Goal: Information Seeking & Learning: Learn about a topic

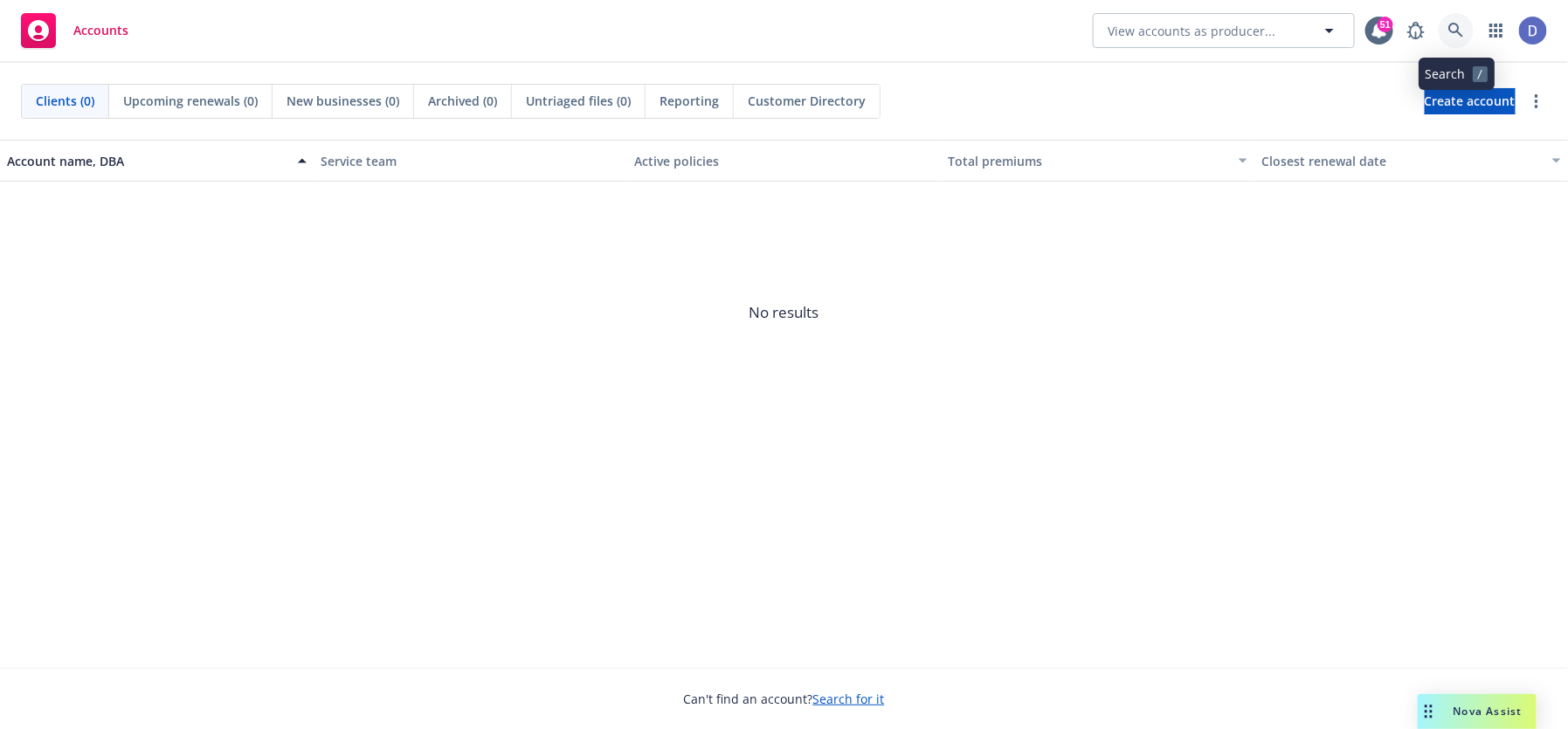
click at [1463, 23] on icon at bounding box center [1456, 30] width 15 height 15
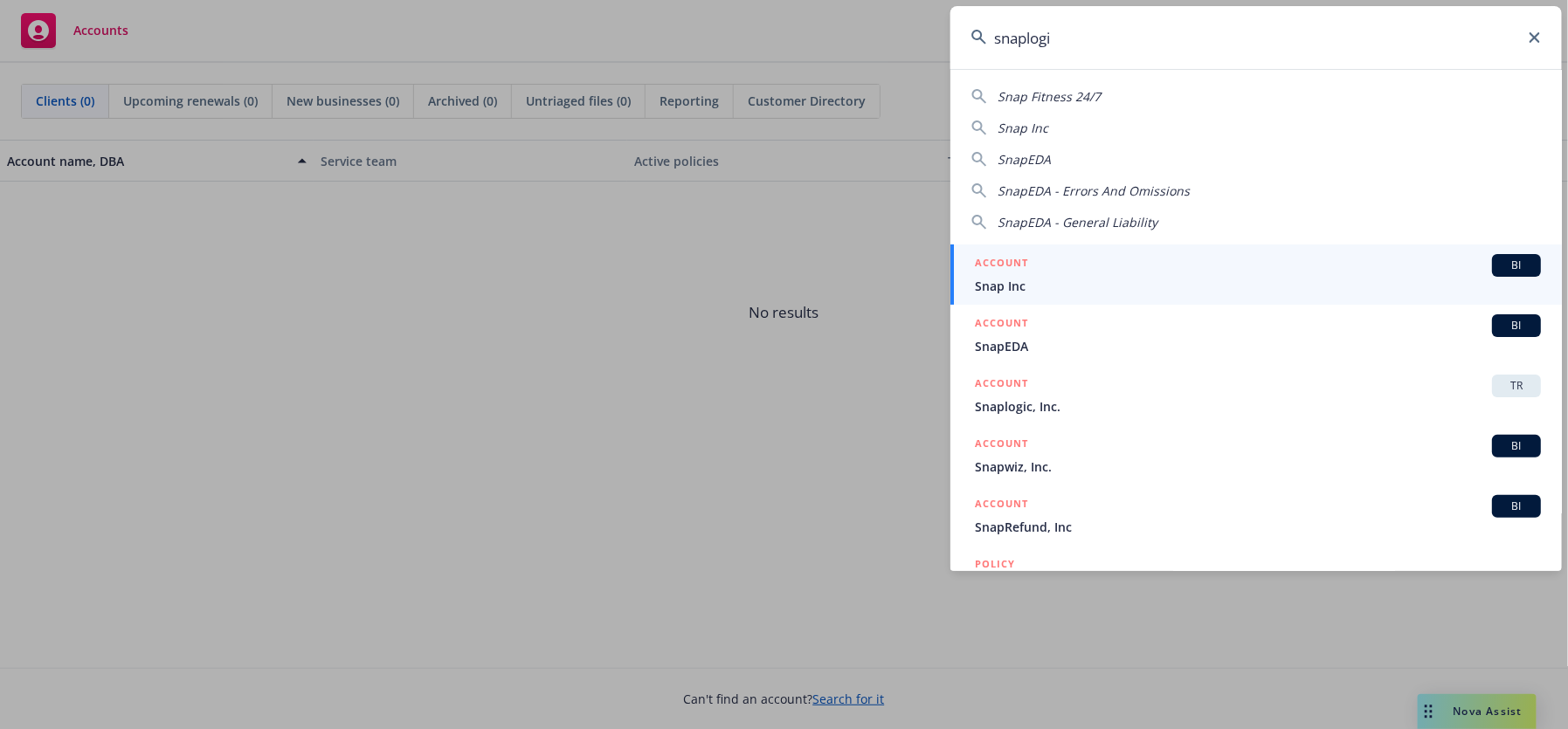
type input "snaplogic"
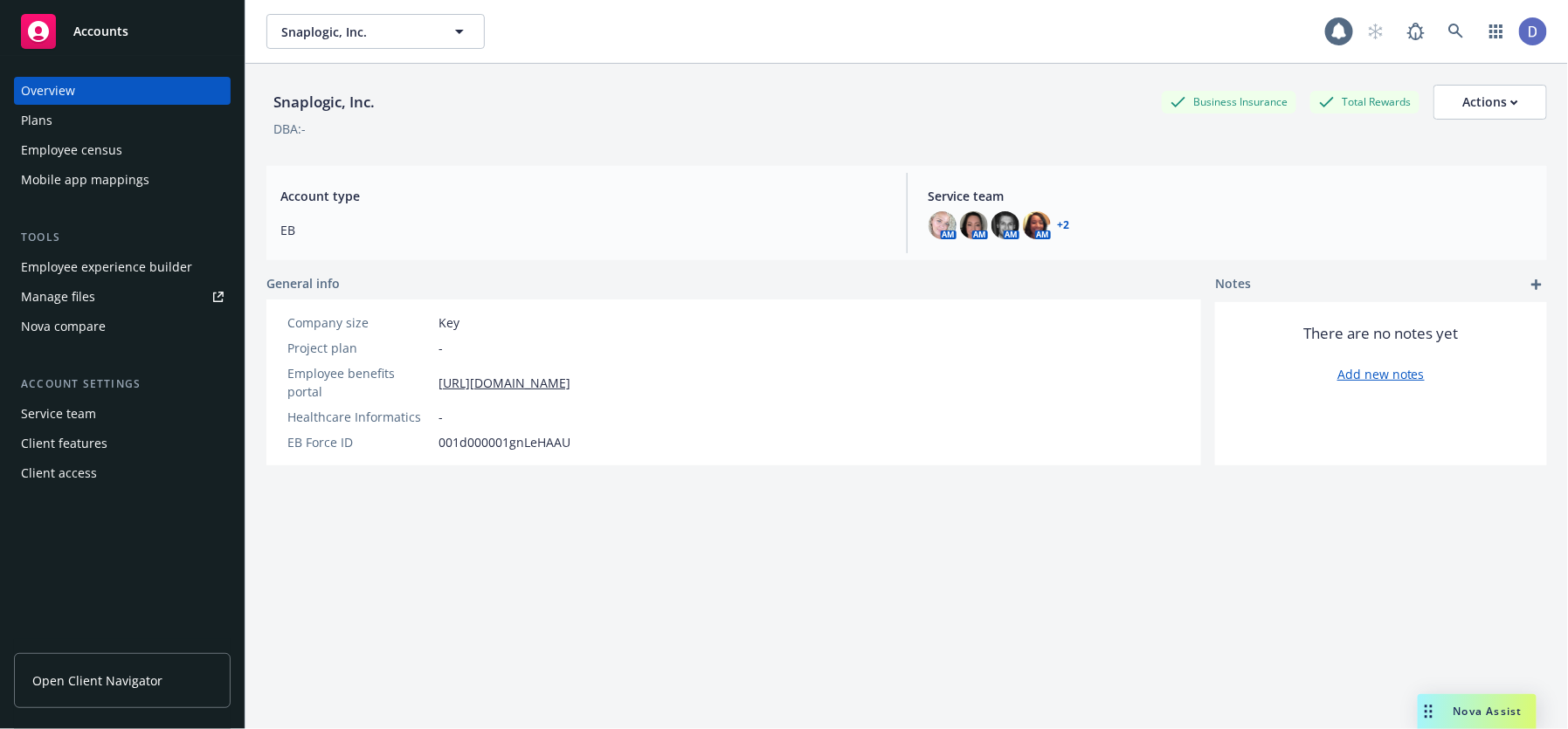
click at [168, 152] on div "Employee census" at bounding box center [122, 150] width 202 height 28
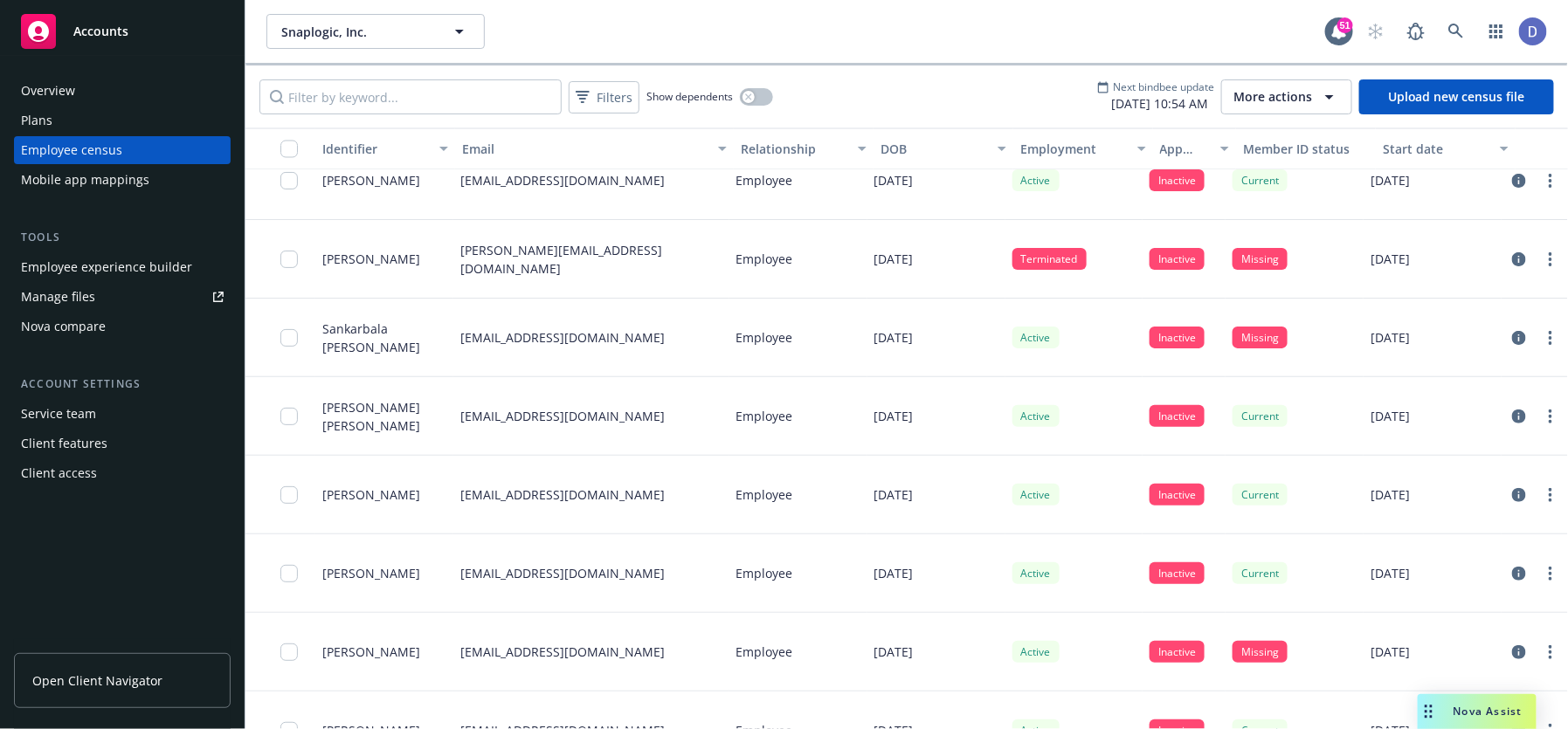
scroll to position [7105, 0]
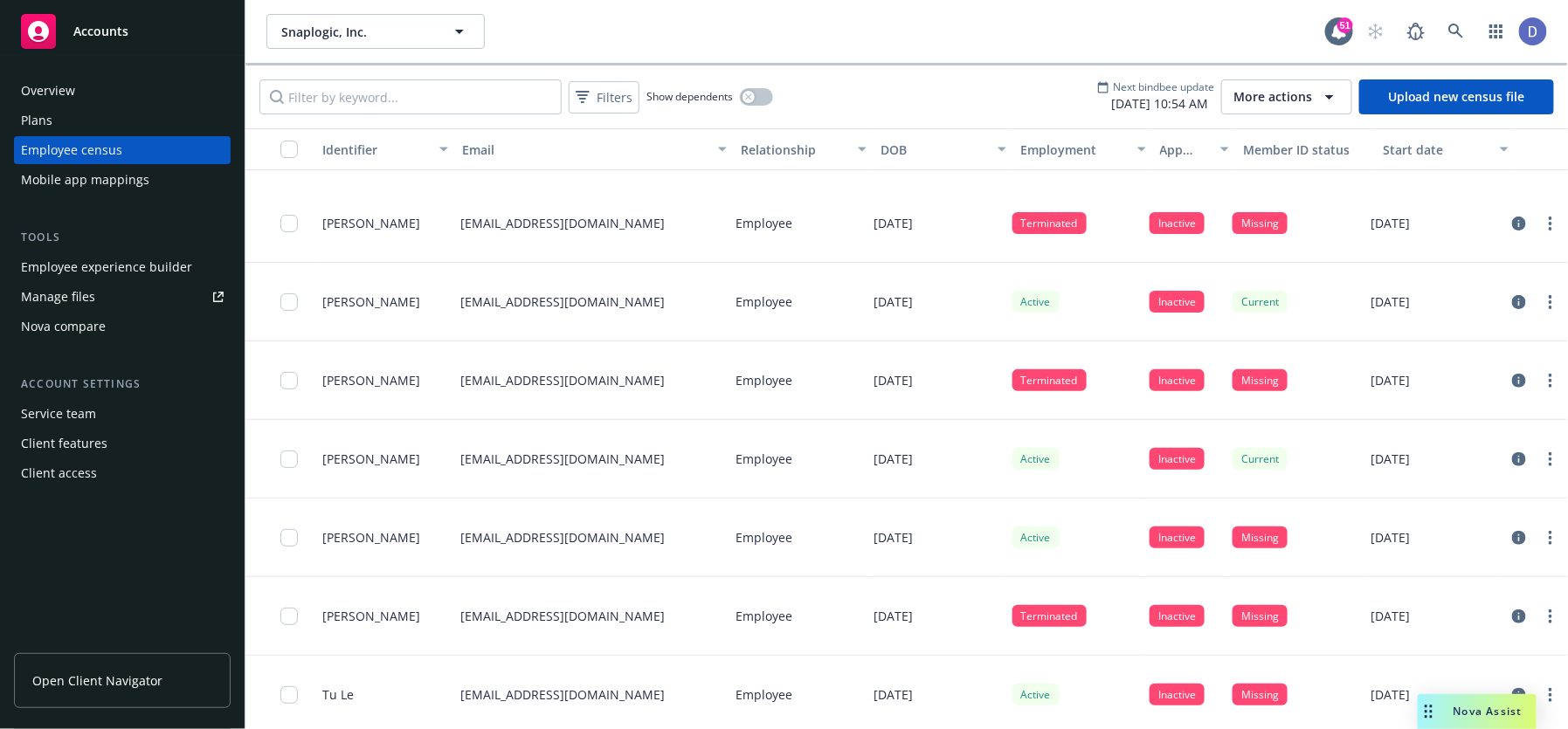
drag, startPoint x: 1563, startPoint y: 411, endPoint x: 1563, endPoint y: 778, distance: 367.0
click at [1563, 728] on html "Accounts Overview Plans Employee census Mobile app mappings Tools Employee expe…" at bounding box center [784, 364] width 1568 height 729
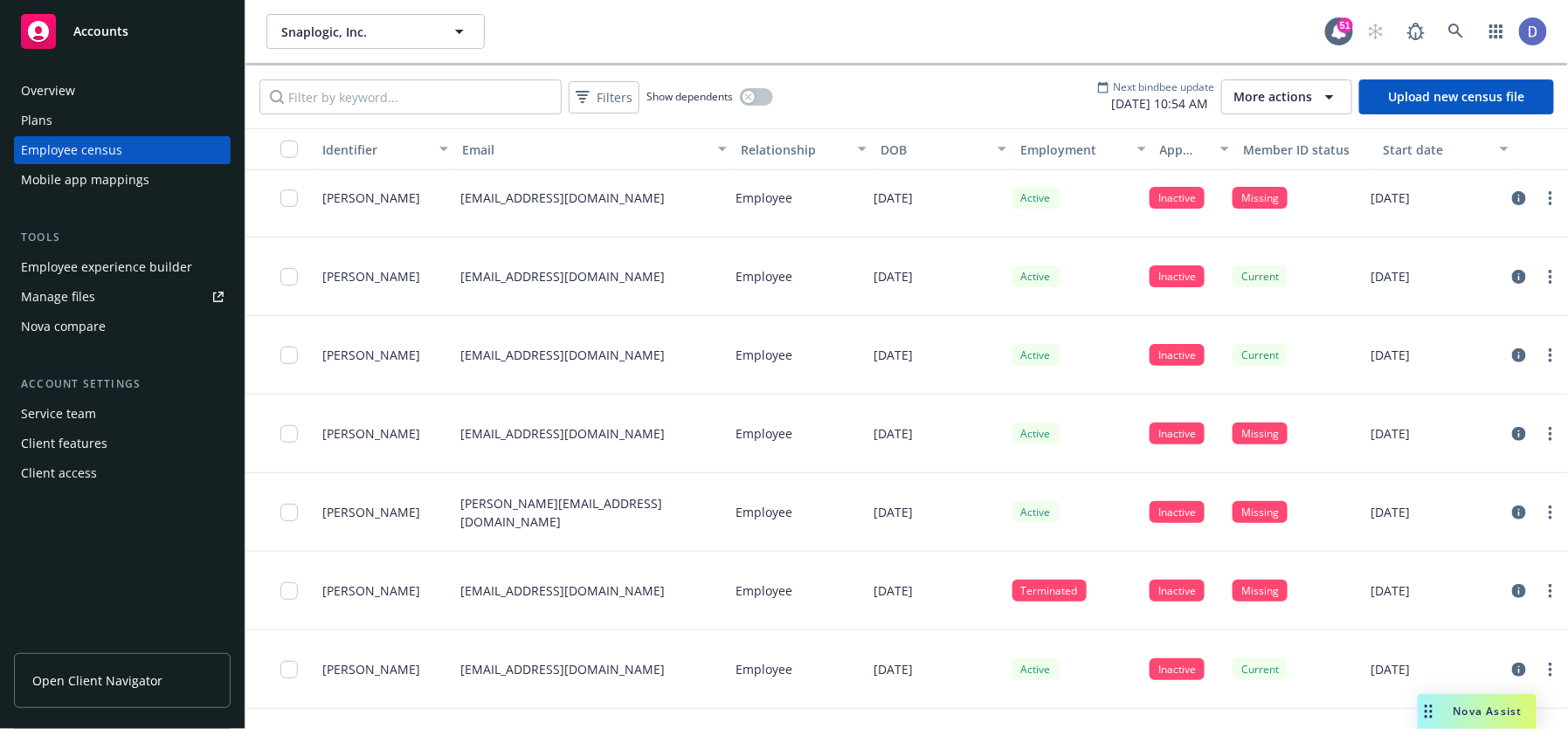
scroll to position [19166, 0]
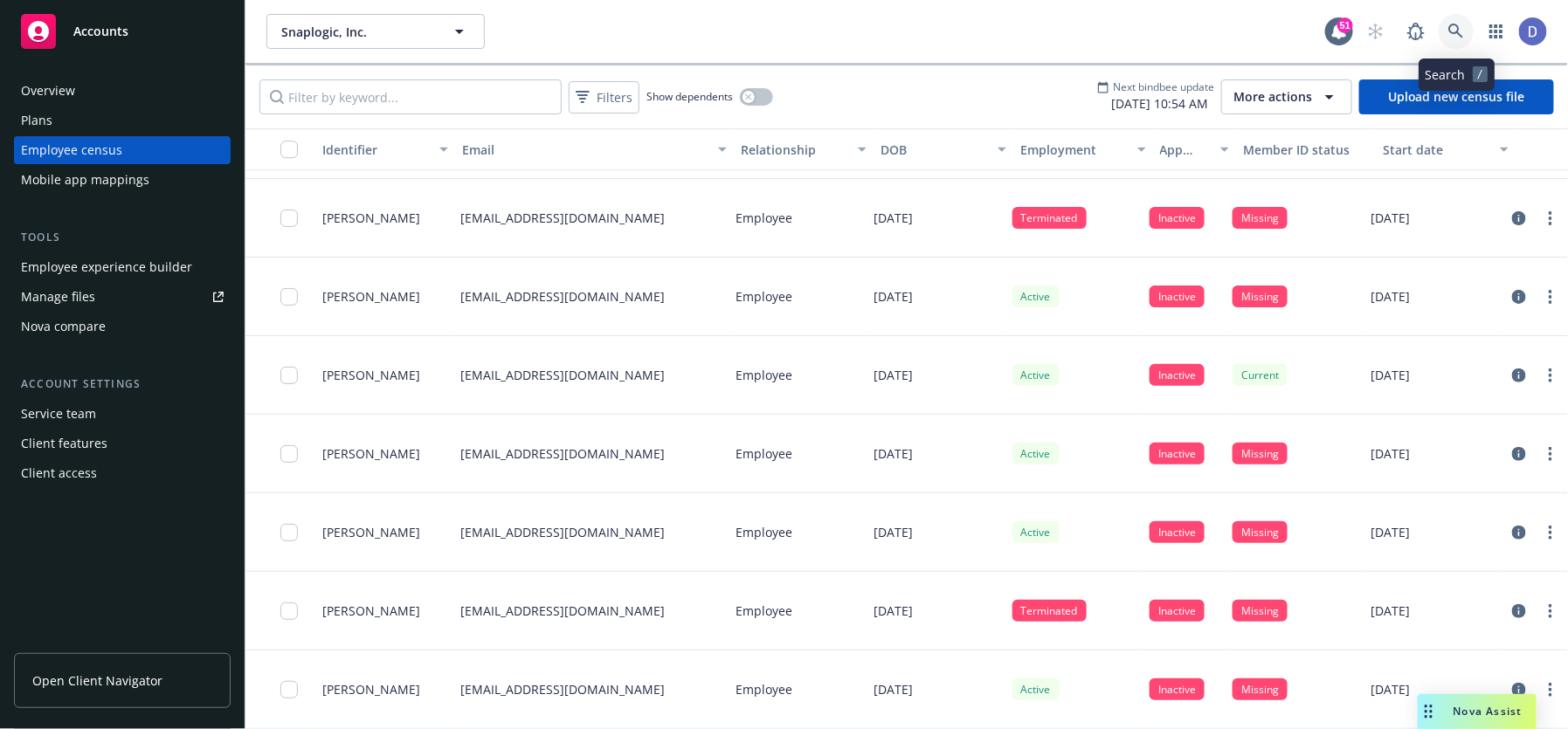
click at [1446, 25] on link at bounding box center [1456, 31] width 35 height 35
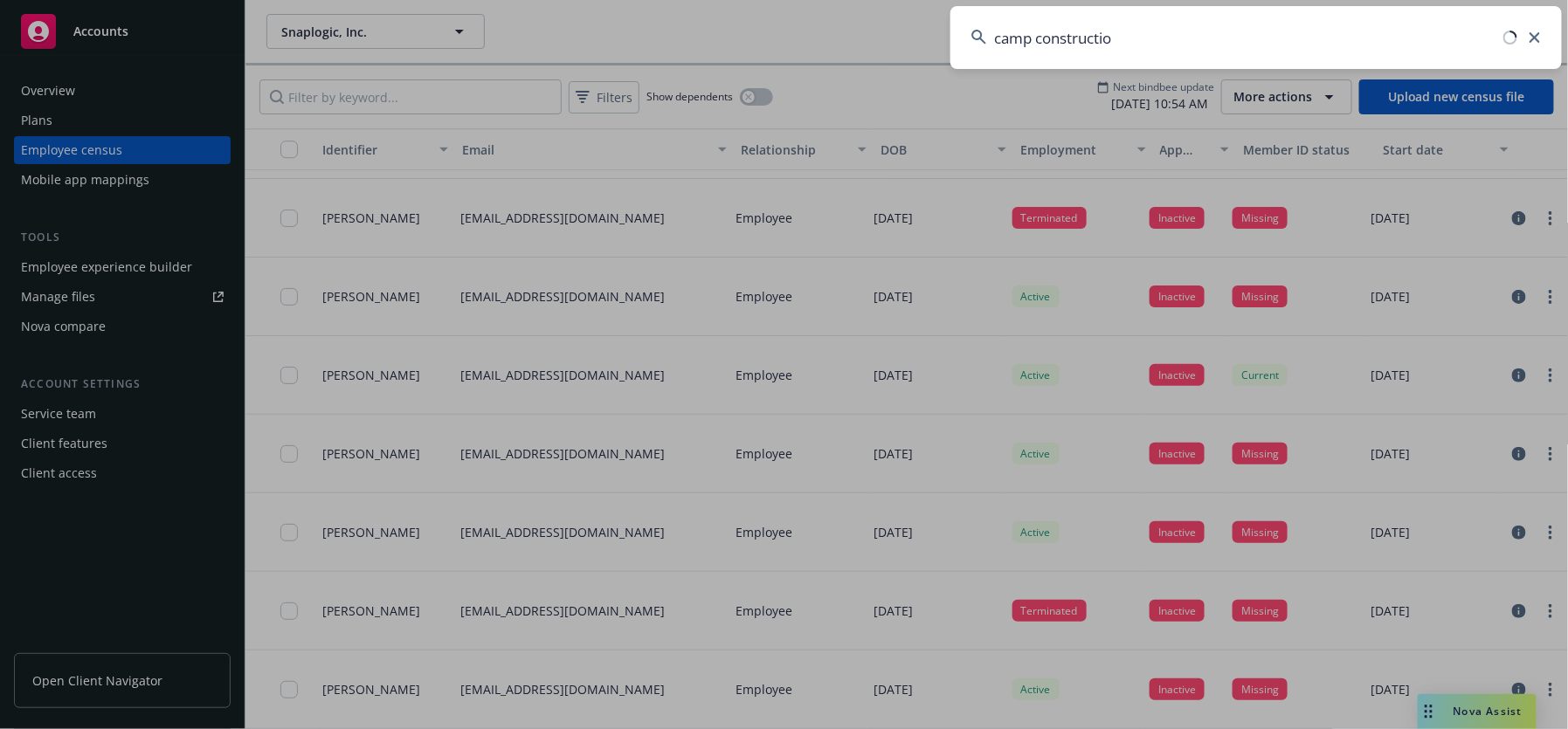
type input "camp construction"
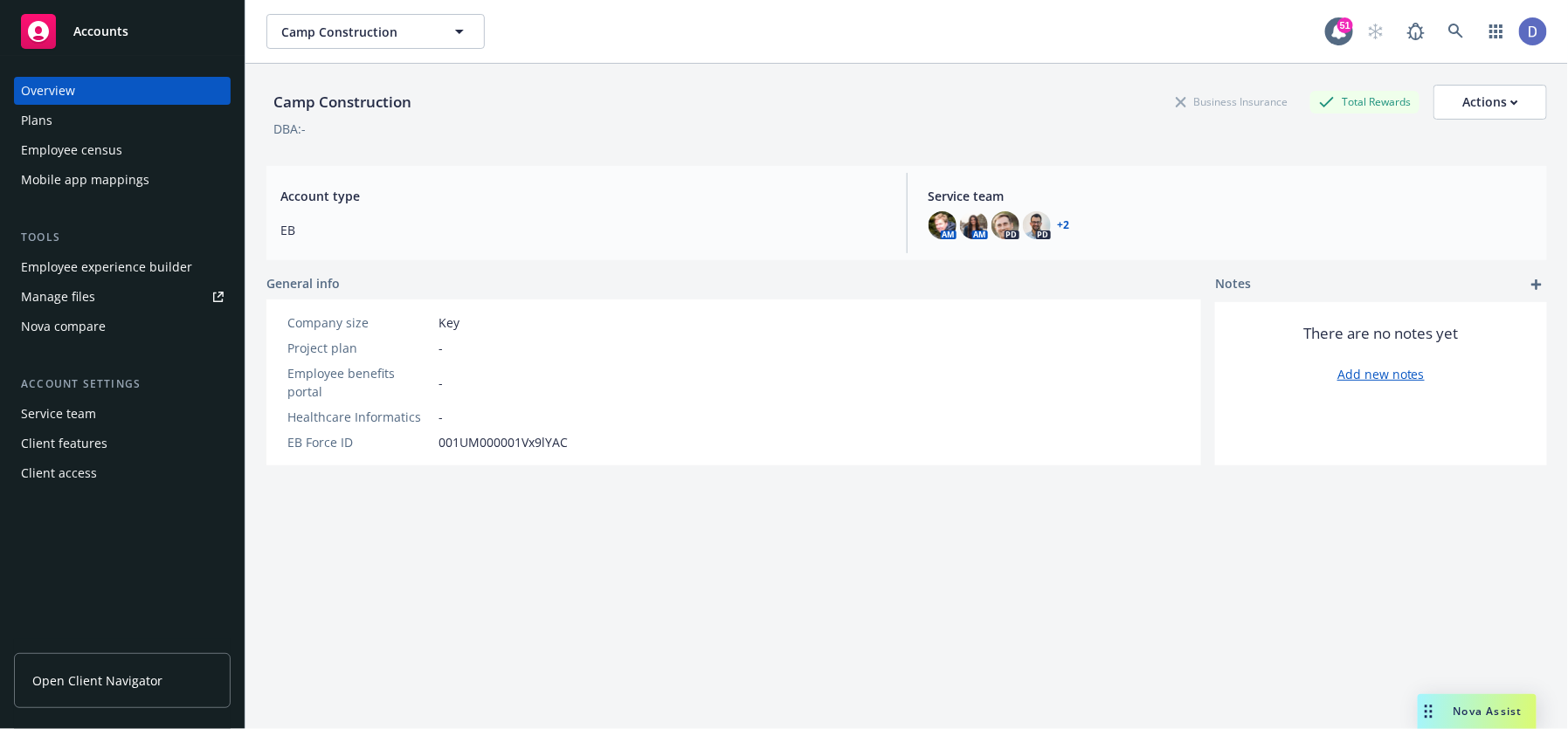
click at [132, 151] on div "Employee census" at bounding box center [122, 150] width 202 height 28
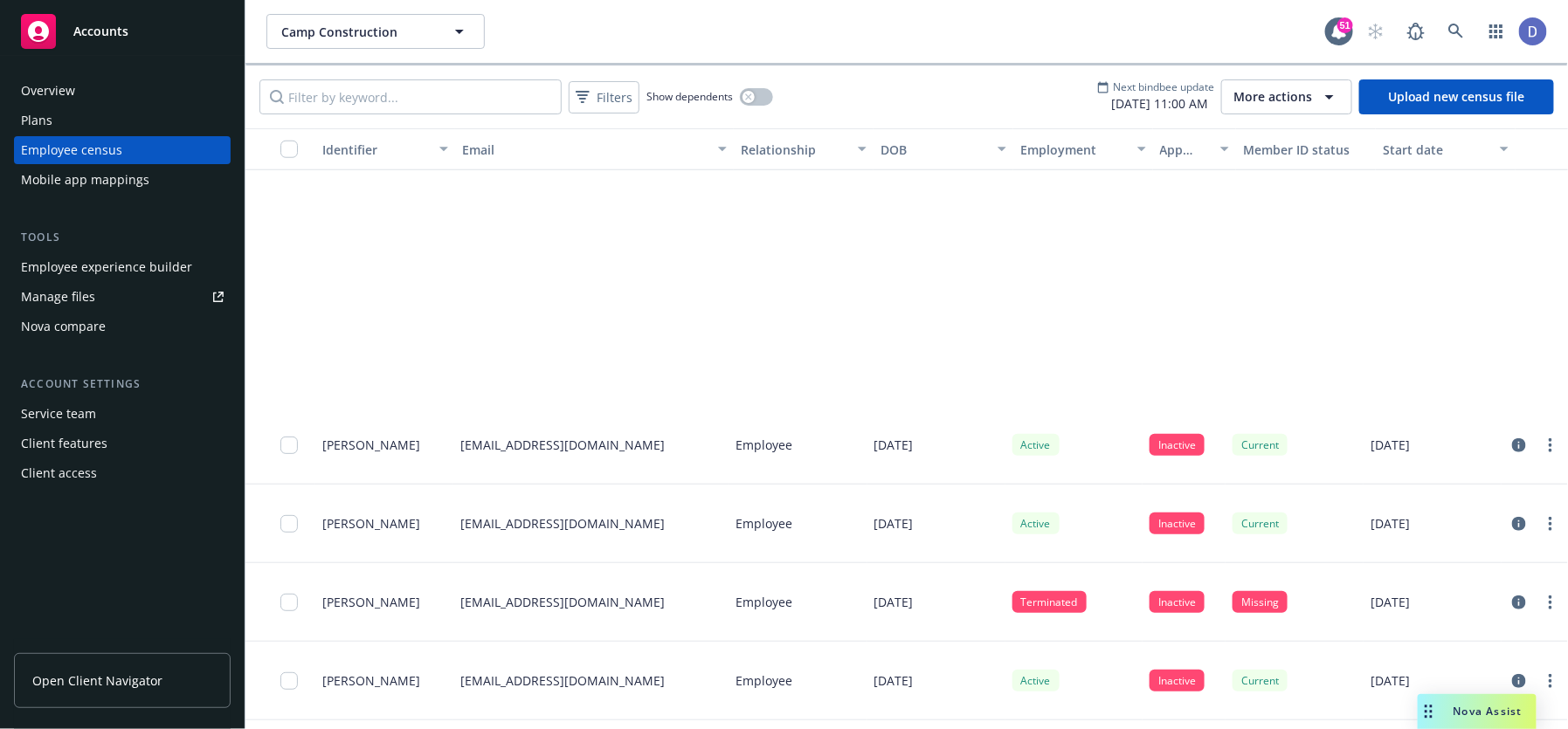
scroll to position [7065, 0]
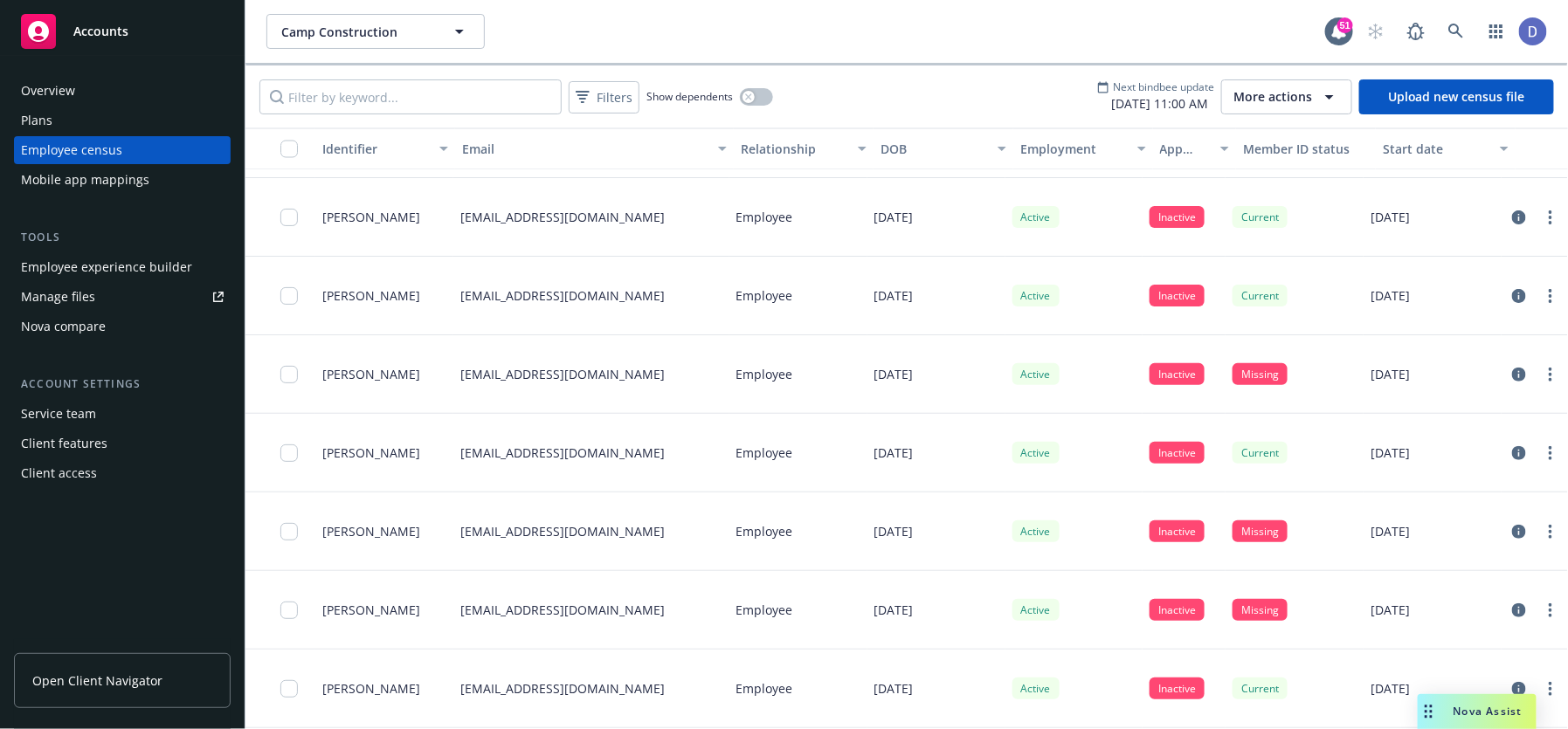
click at [1291, 83] on button "More actions" at bounding box center [1286, 97] width 131 height 35
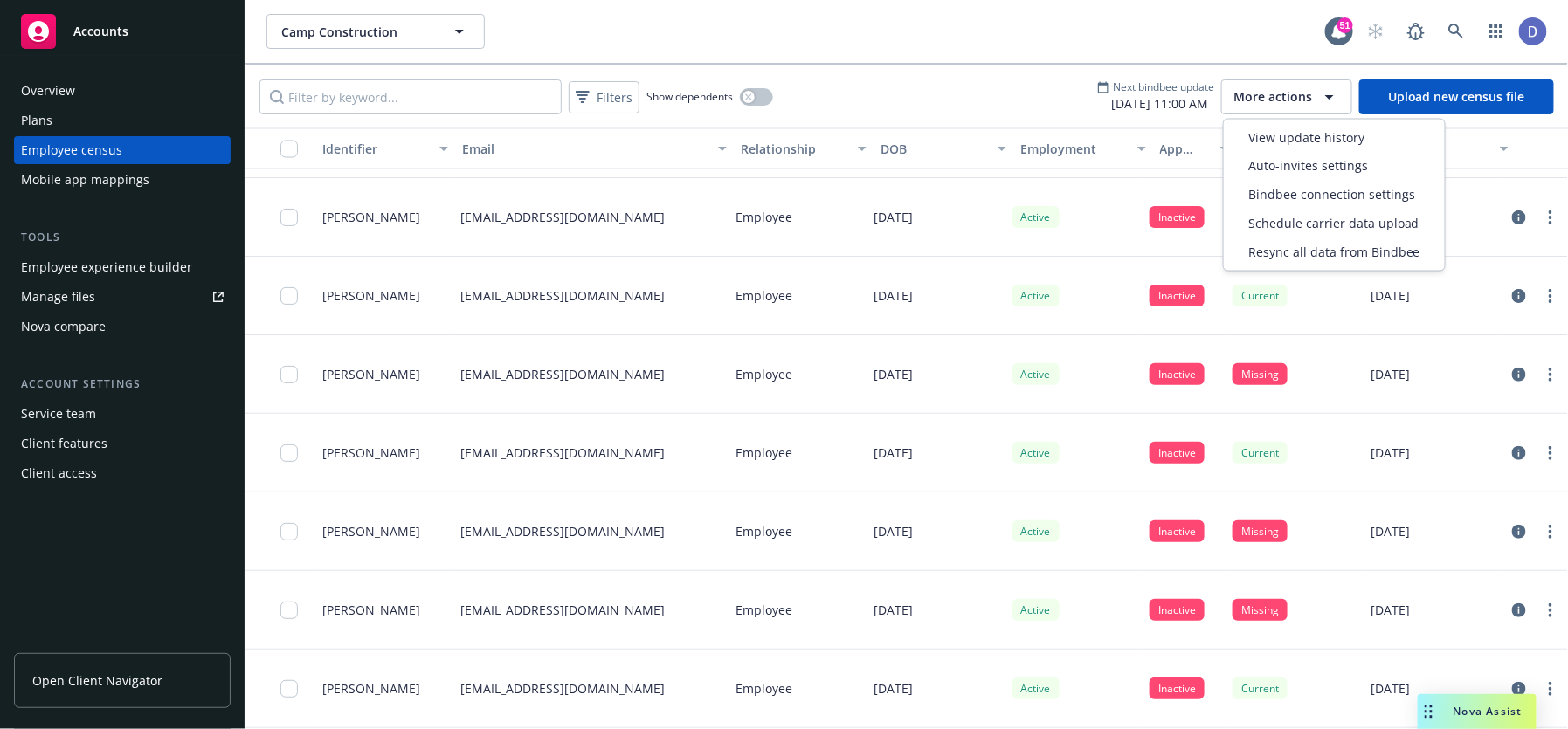
click at [1072, 51] on div "Camp Construction Camp Construction 51" at bounding box center [907, 31] width 1322 height 63
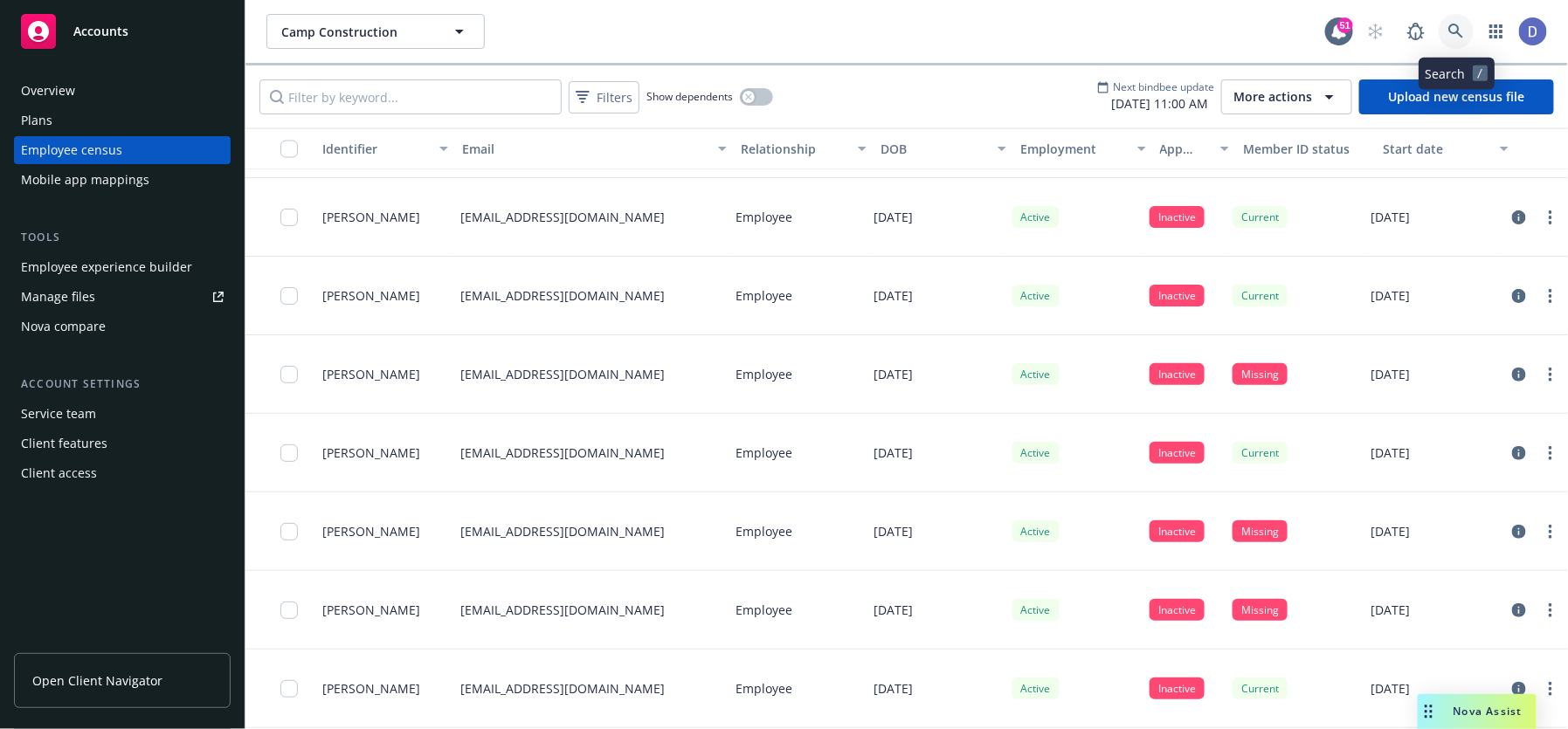
click at [1446, 36] on link at bounding box center [1456, 31] width 35 height 35
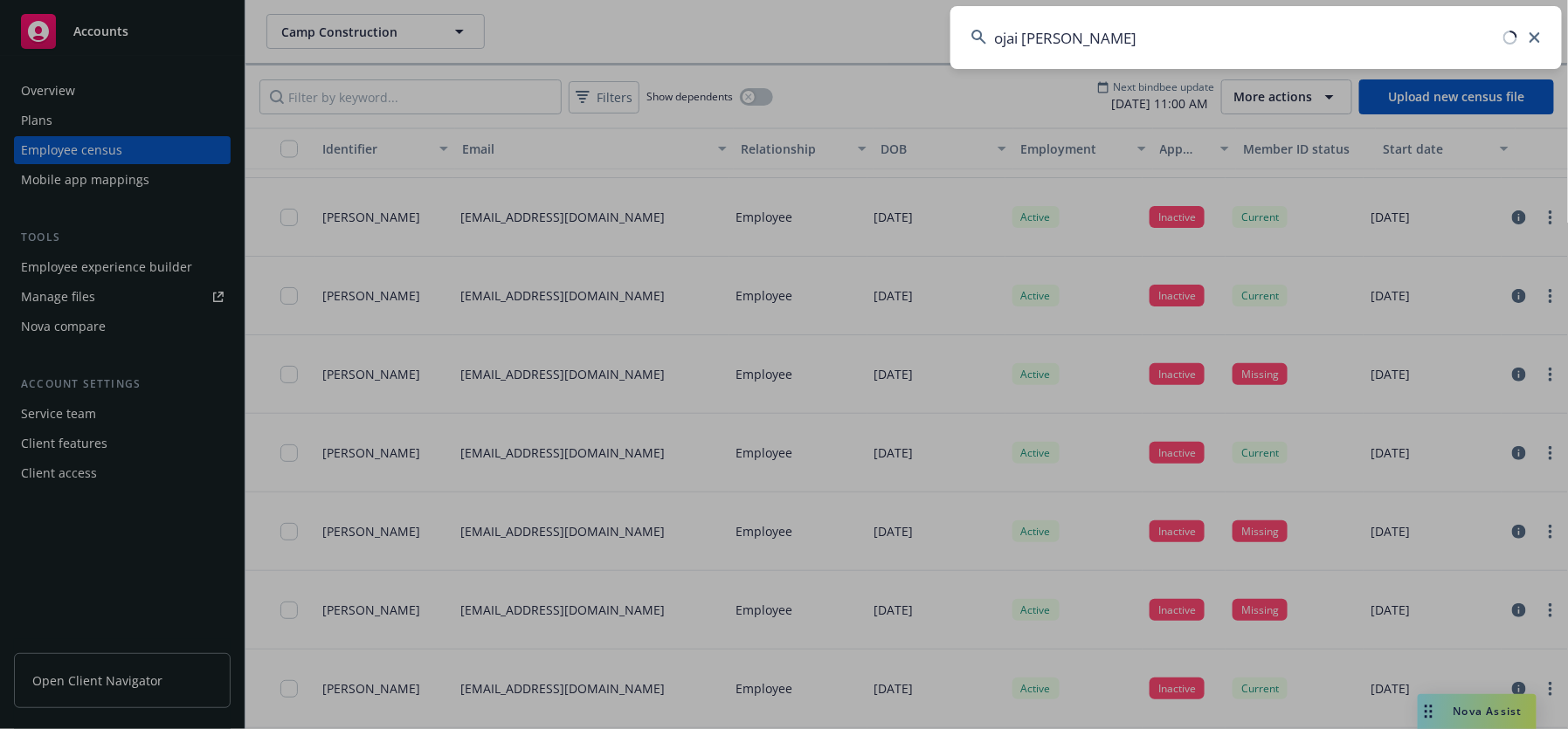
type input "ojai valley"
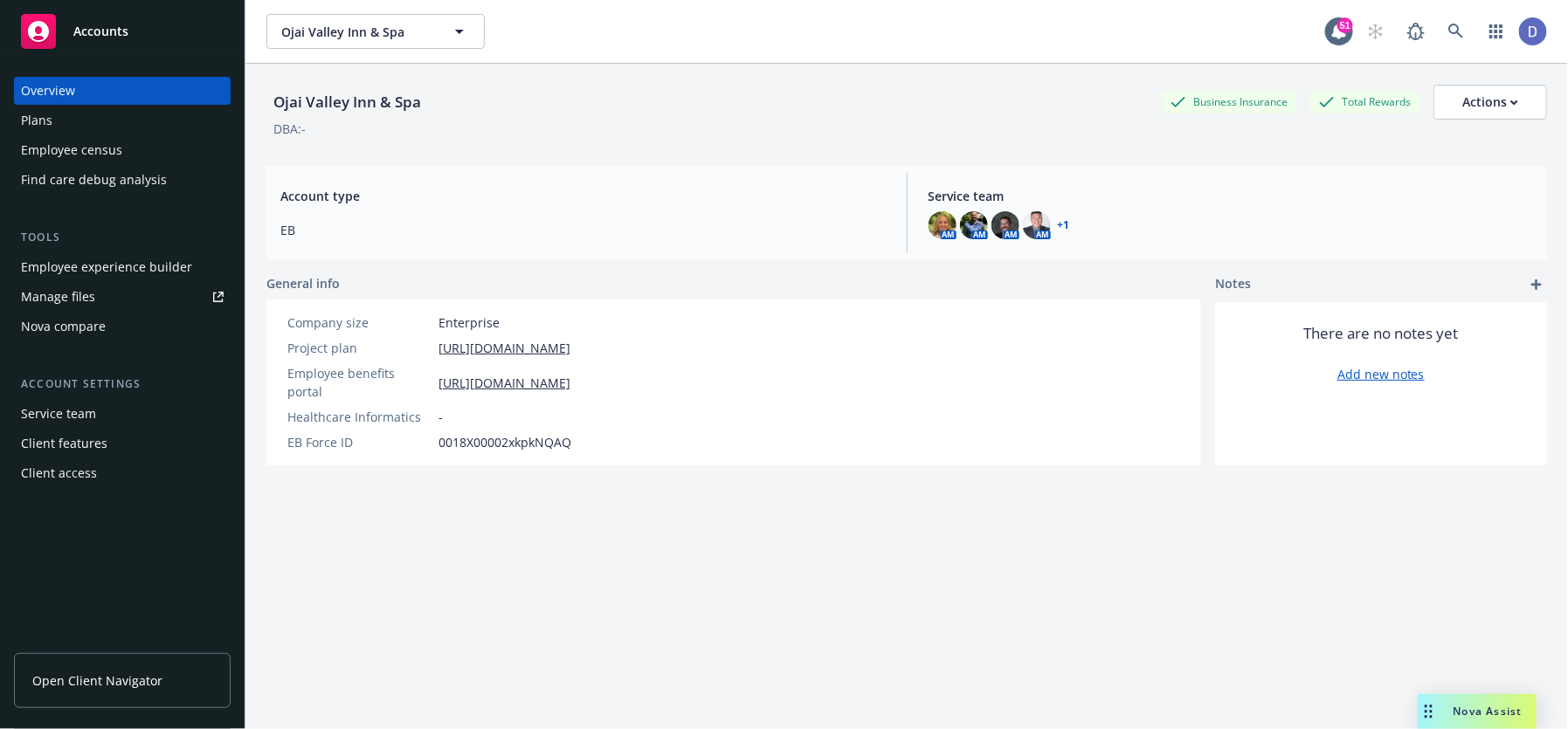
click at [109, 141] on div "Employee census" at bounding box center [72, 150] width 102 height 28
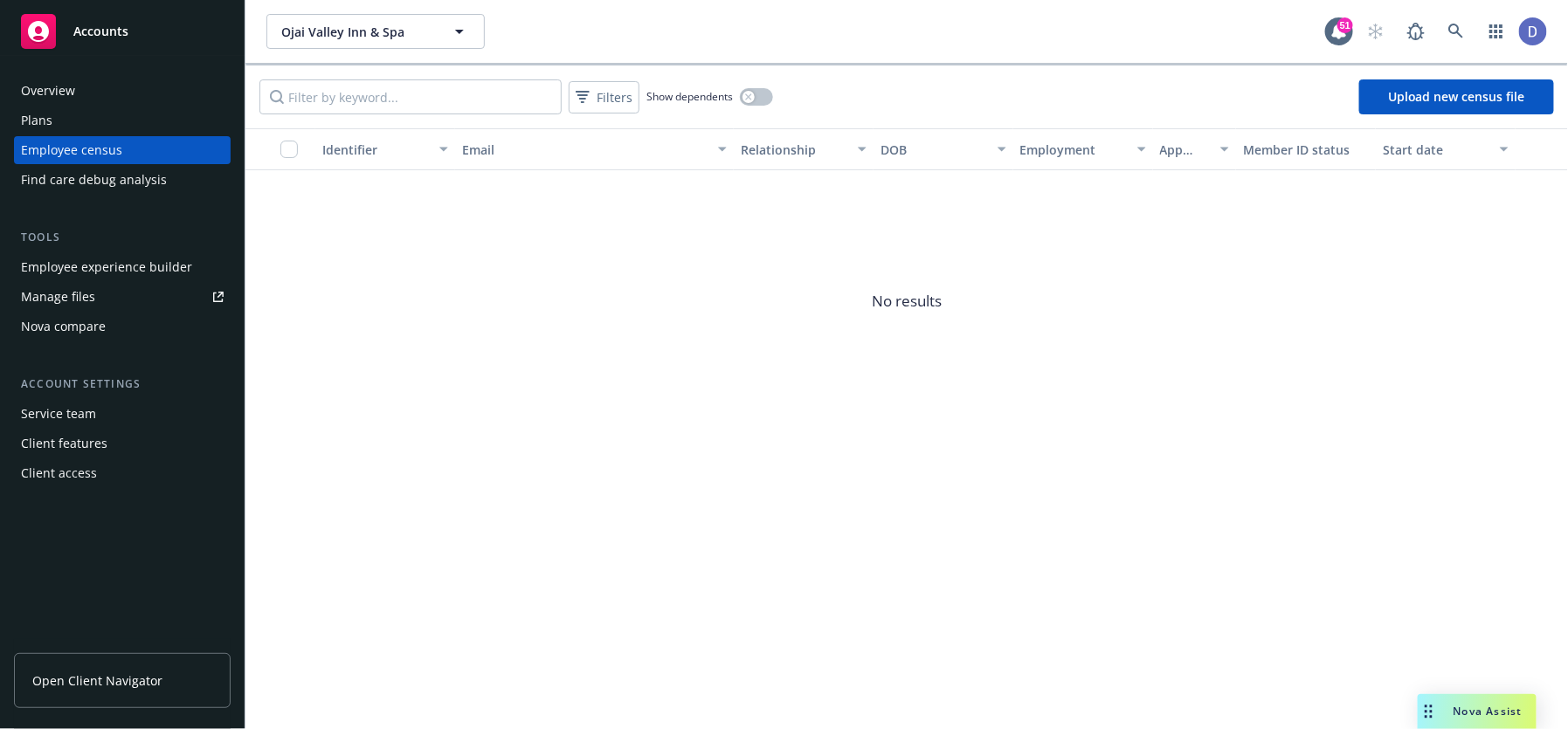
click at [151, 129] on div "Plans" at bounding box center [122, 120] width 202 height 28
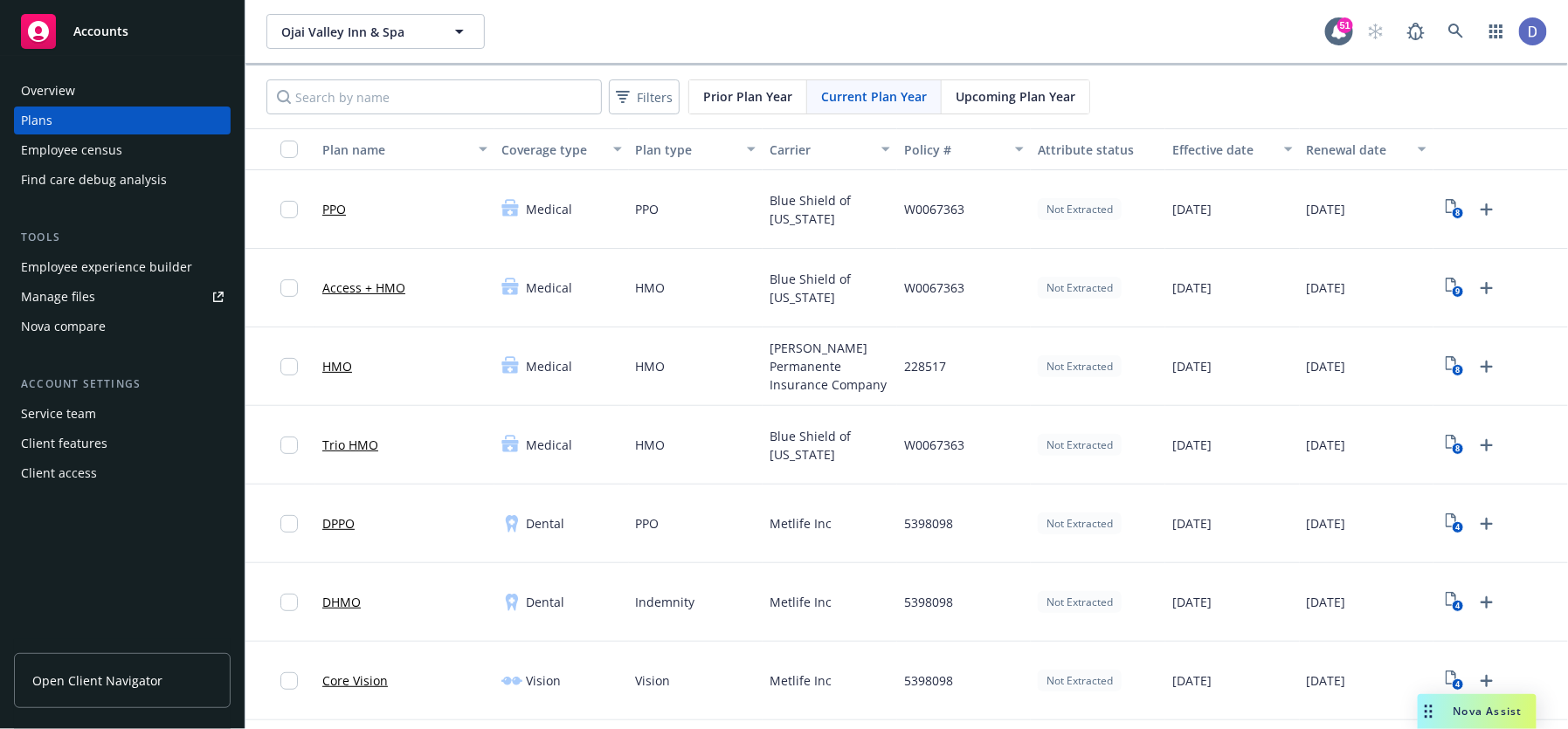
click at [342, 438] on link "Trio HMO" at bounding box center [350, 445] width 56 height 18
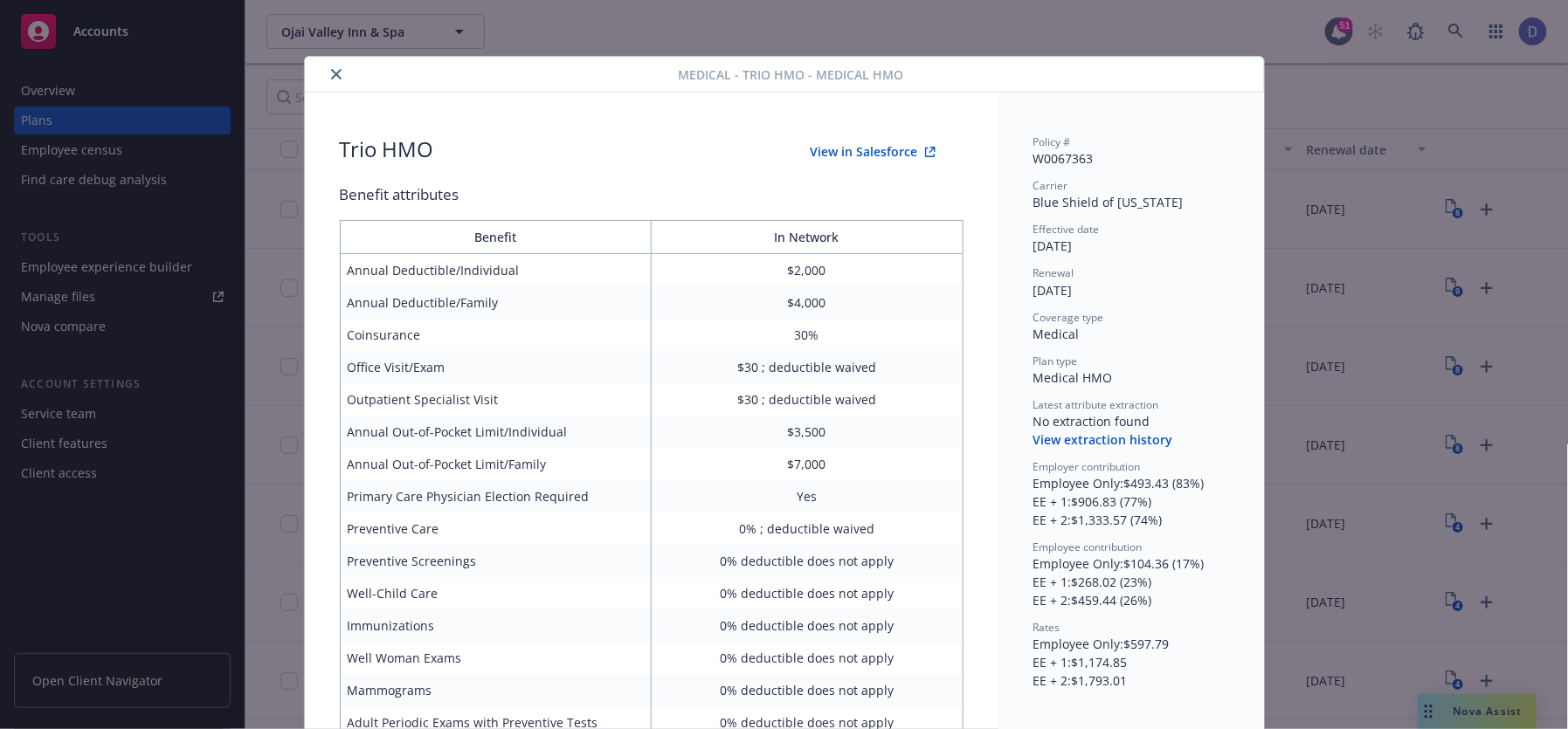
click at [334, 69] on icon "close" at bounding box center [336, 74] width 11 height 11
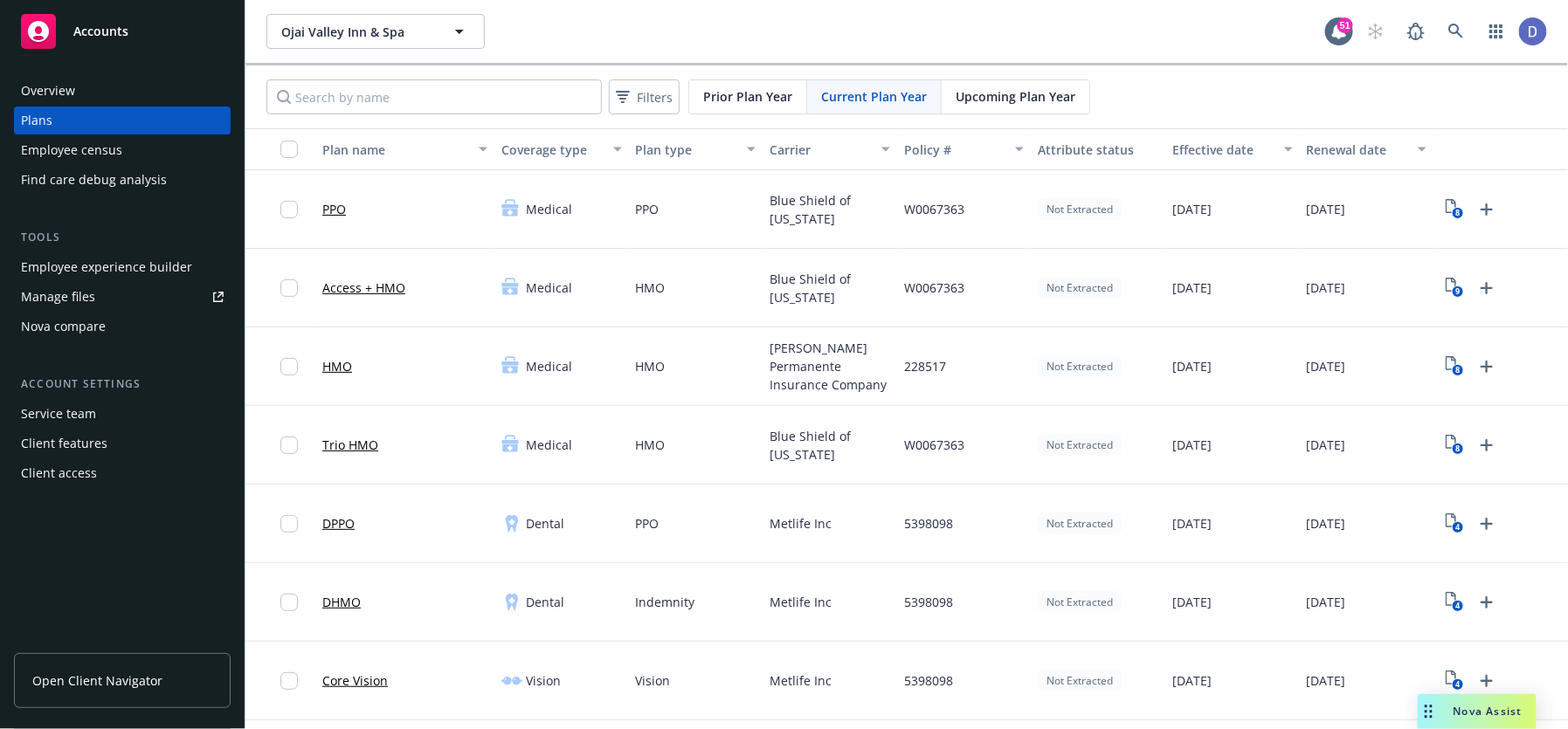
click at [950, 100] on div "Upcoming Plan Year" at bounding box center [1015, 97] width 148 height 34
click at [363, 436] on link "Trio HMO" at bounding box center [350, 445] width 56 height 18
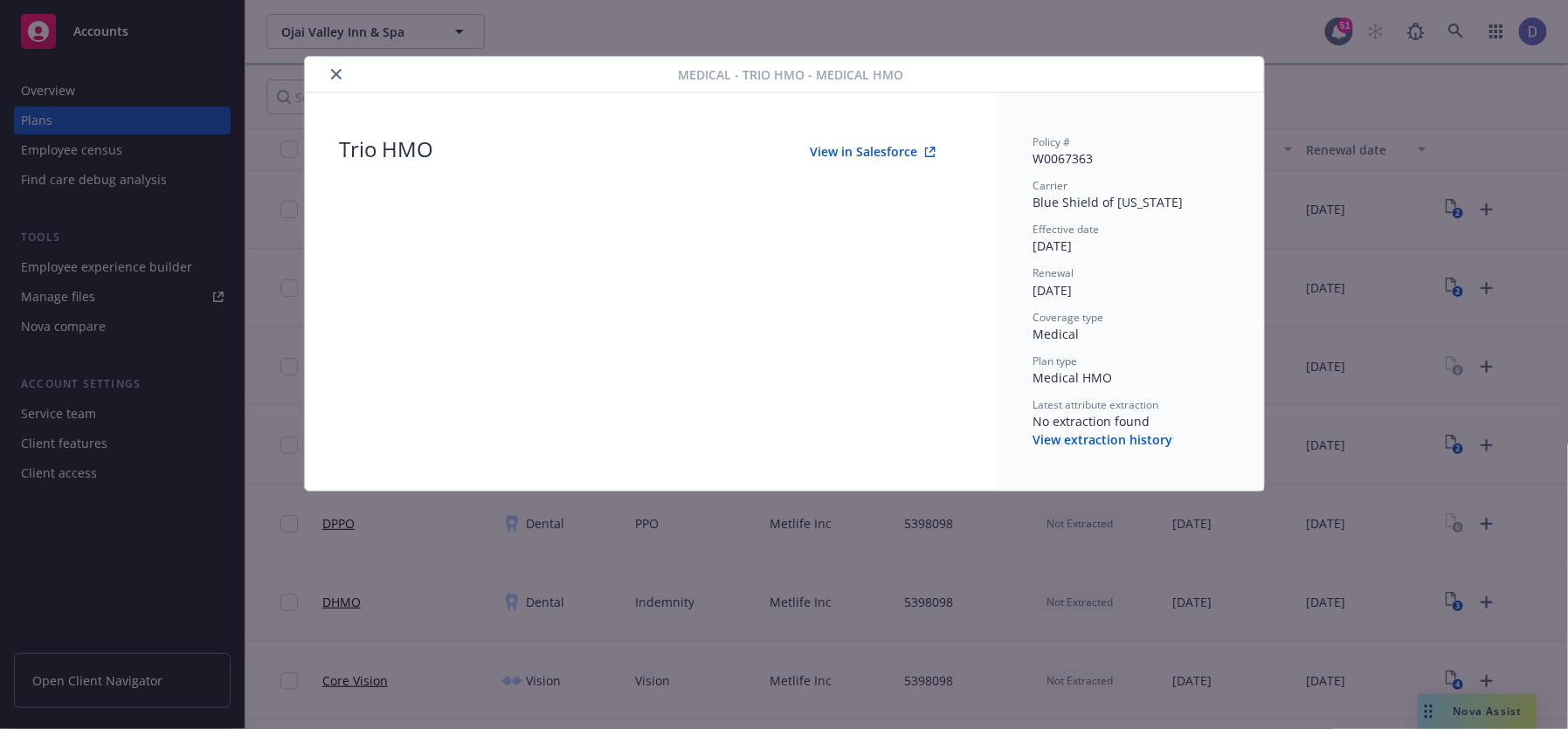
click at [327, 71] on button "close" at bounding box center [336, 73] width 21 height 21
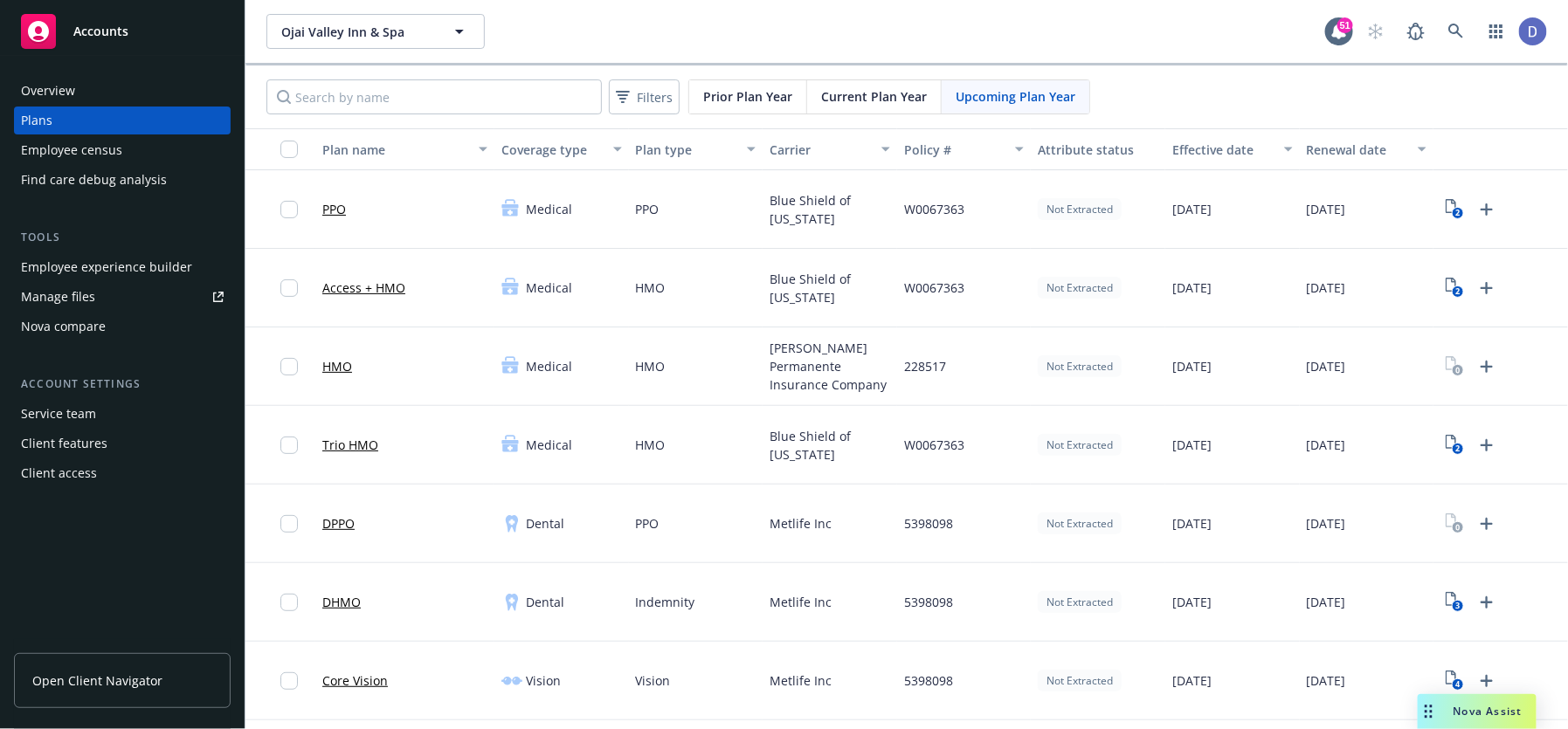
click at [337, 204] on link "PPO" at bounding box center [334, 209] width 24 height 18
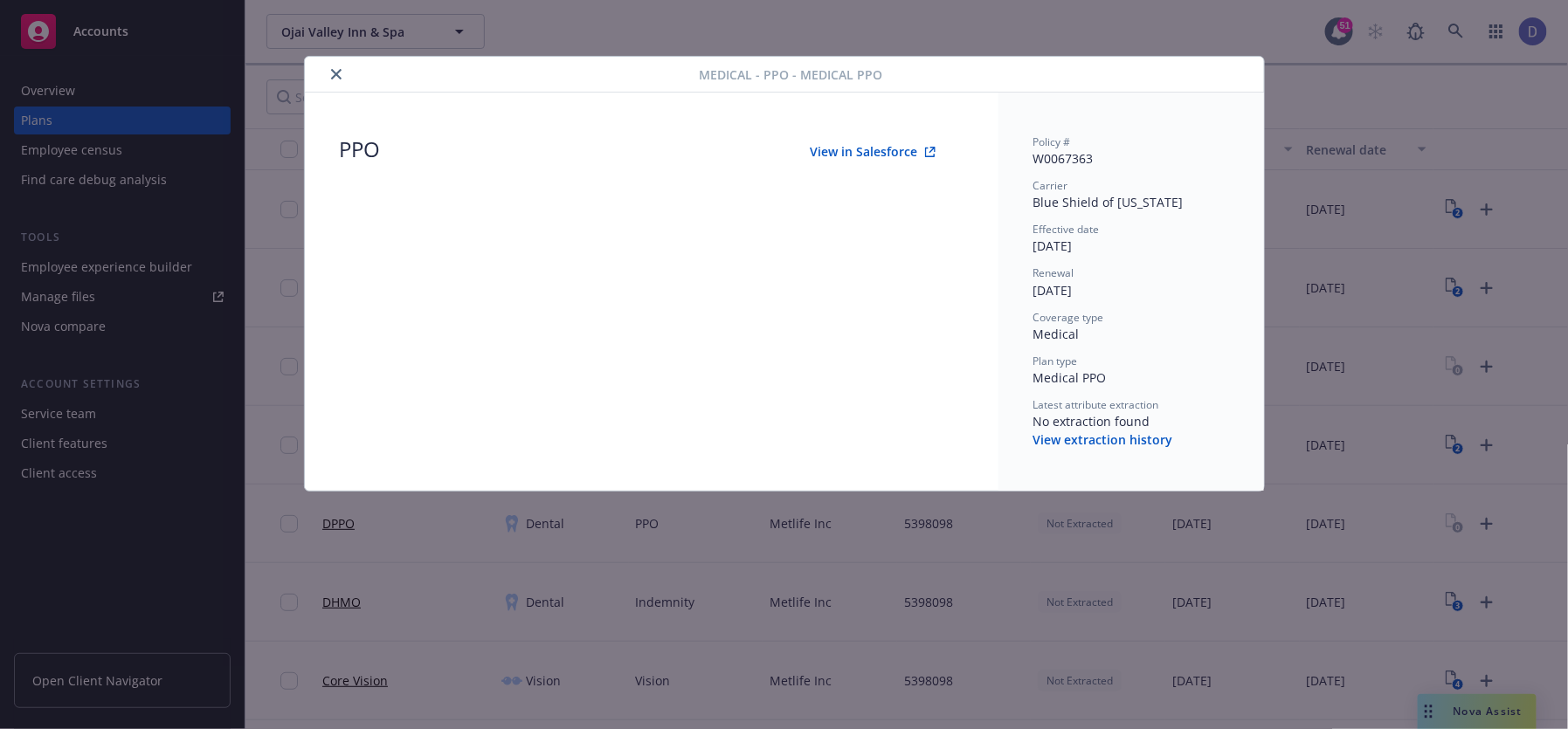
click at [333, 75] on icon "close" at bounding box center [336, 74] width 11 height 11
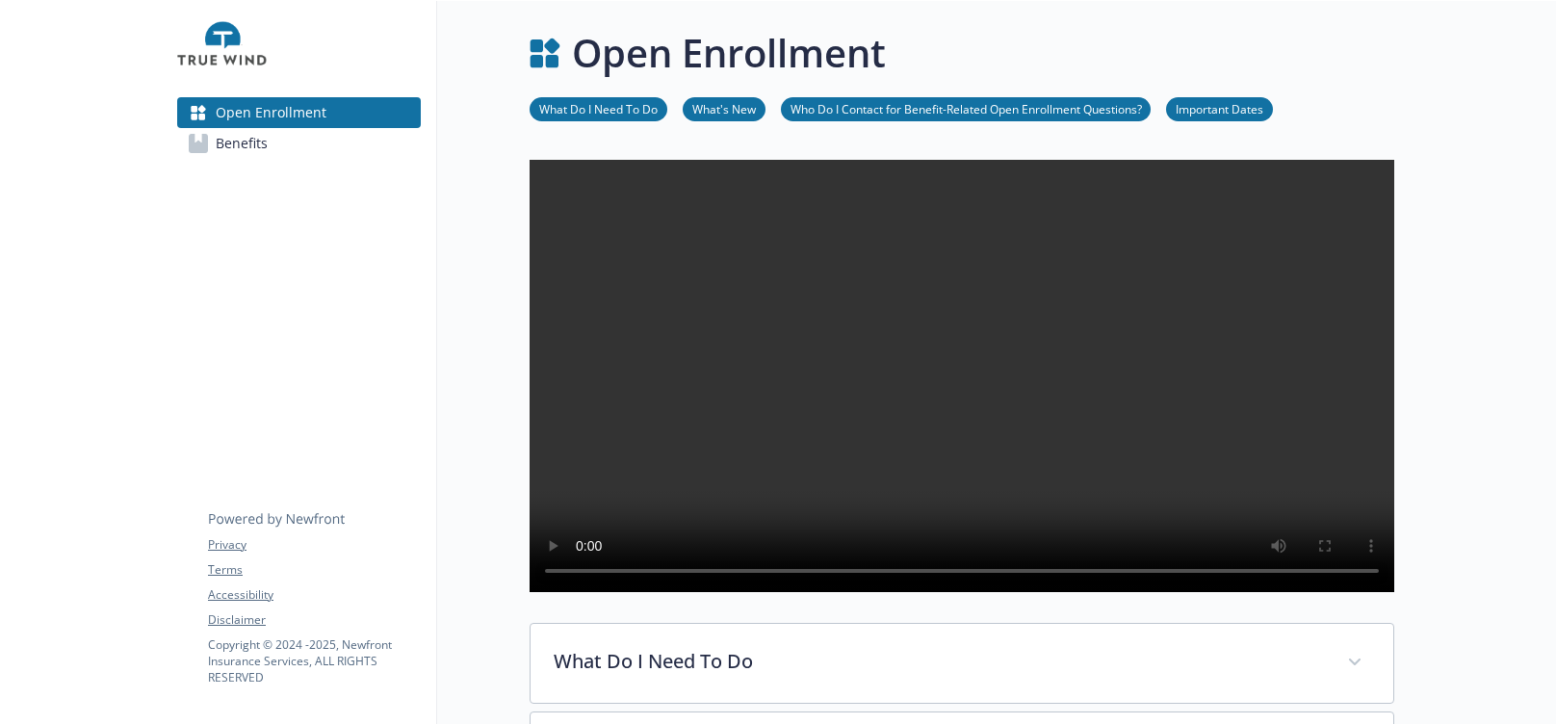
scroll to position [654, 0]
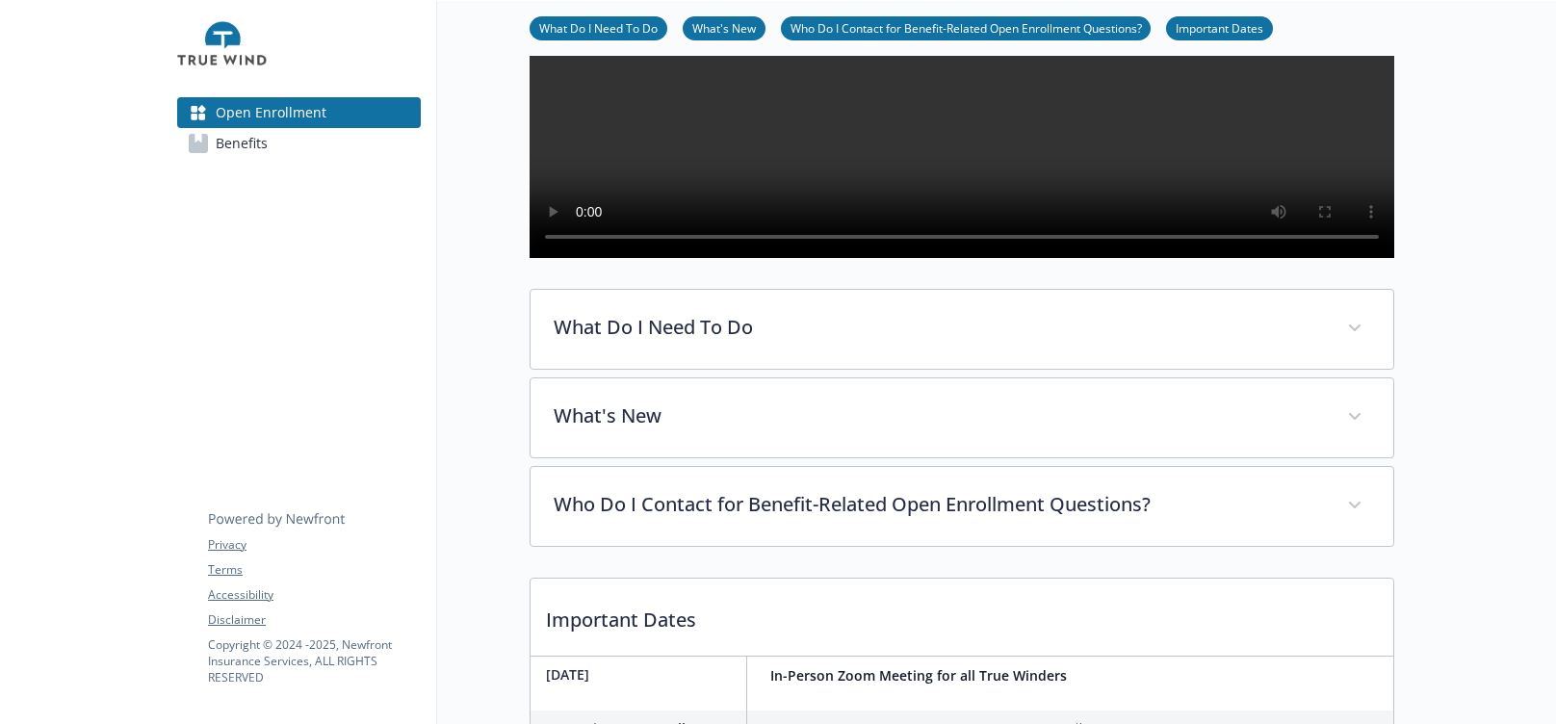
click at [367, 144] on link "Benefits" at bounding box center [299, 143] width 244 height 31
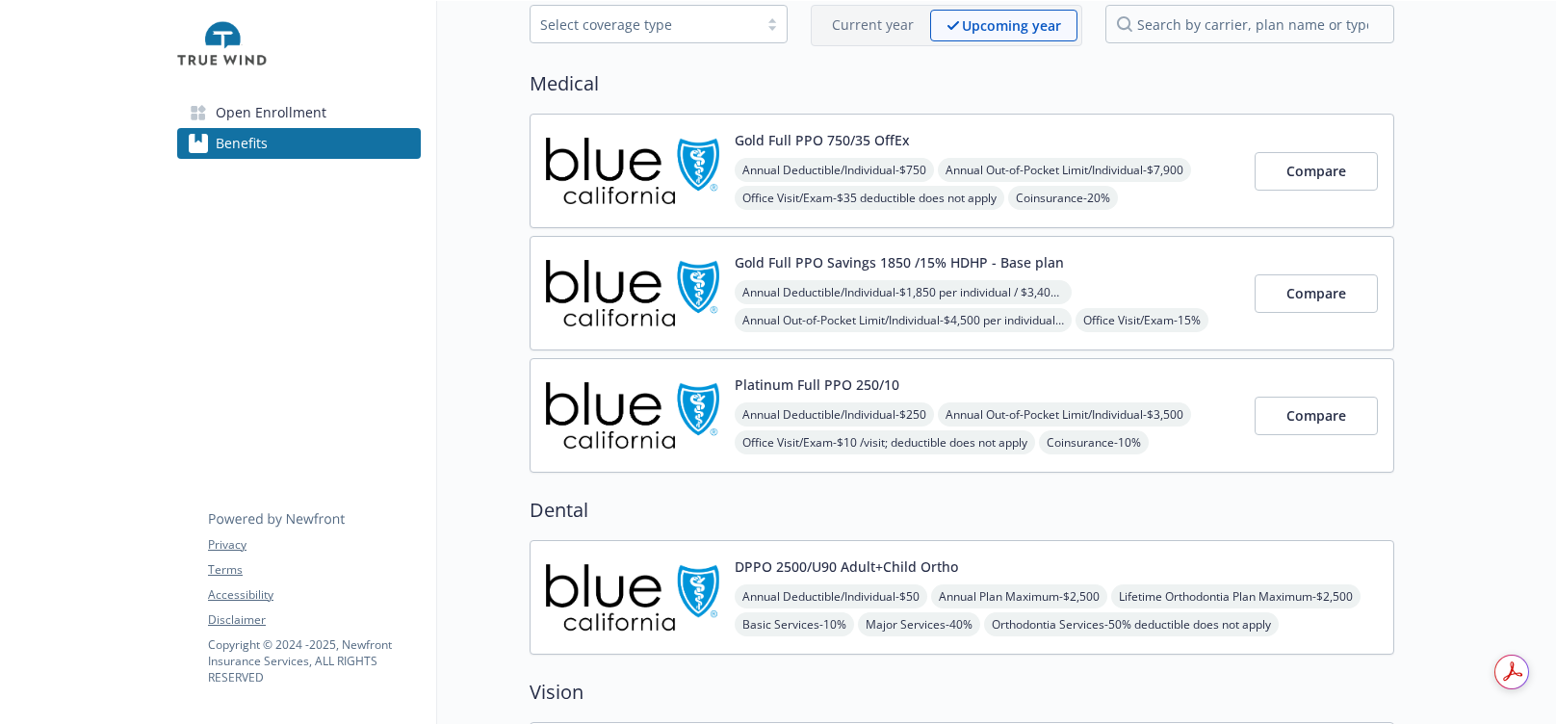
scroll to position [156, 0]
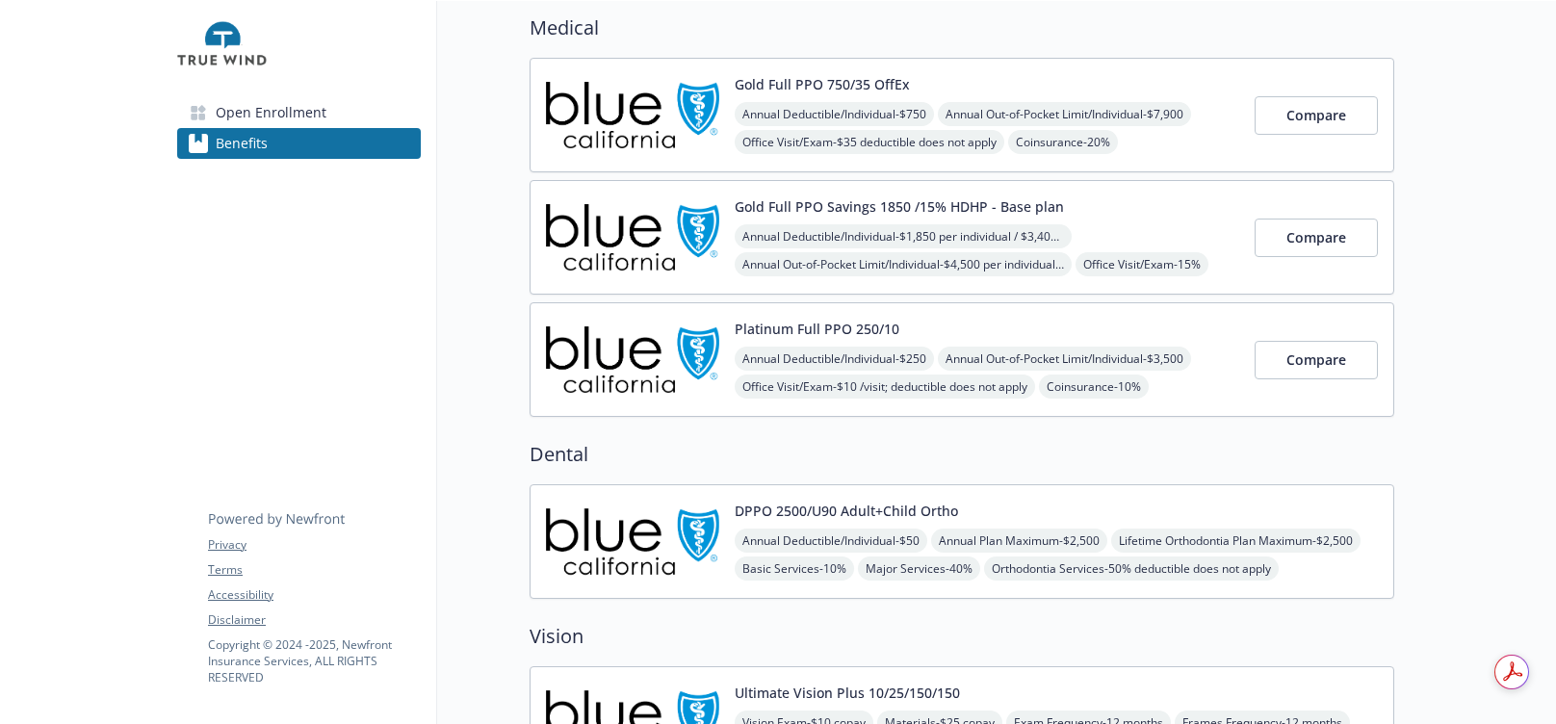
click at [878, 319] on button "Platinum Full PPO 250/10" at bounding box center [817, 329] width 165 height 20
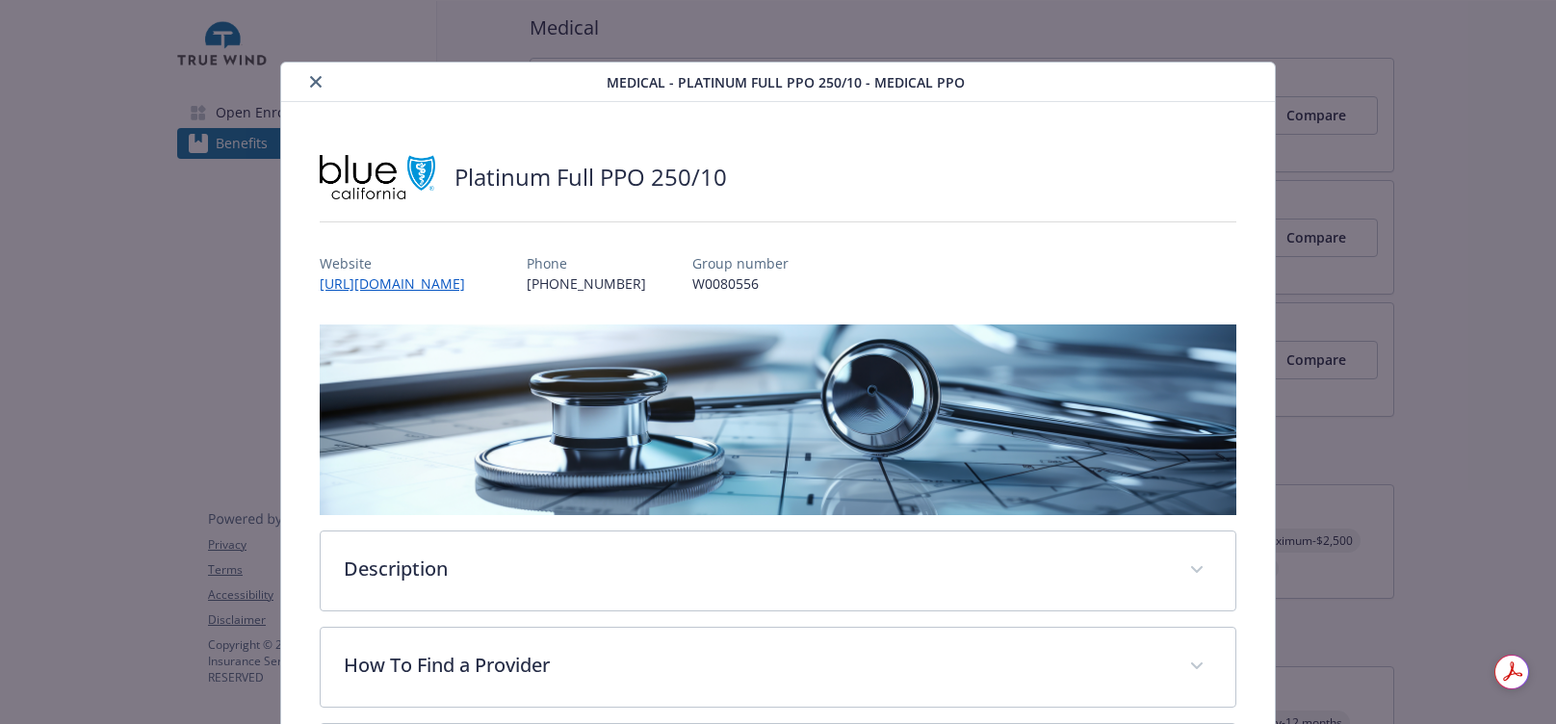
click at [310, 87] on icon "close" at bounding box center [316, 82] width 12 height 12
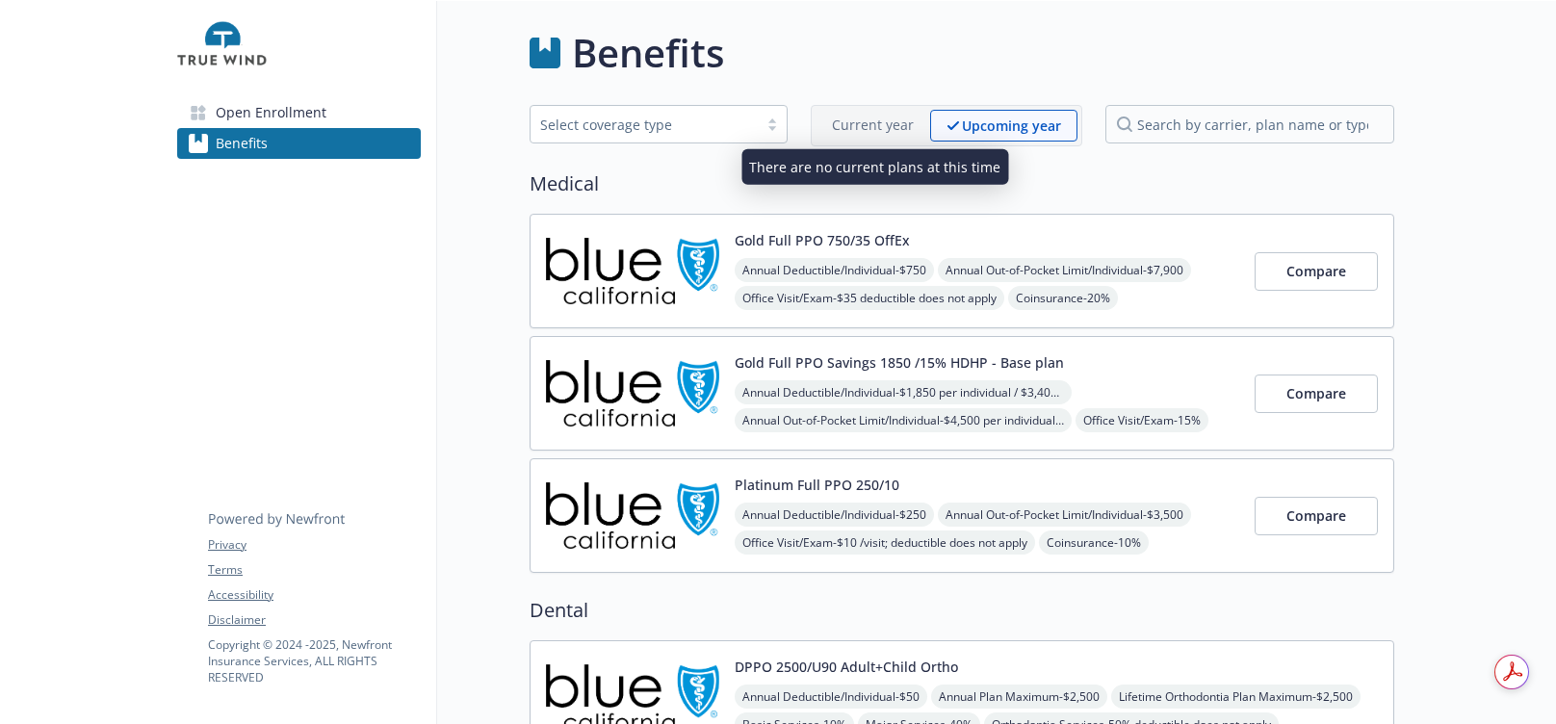
click at [851, 127] on p "Current year" at bounding box center [873, 125] width 82 height 20
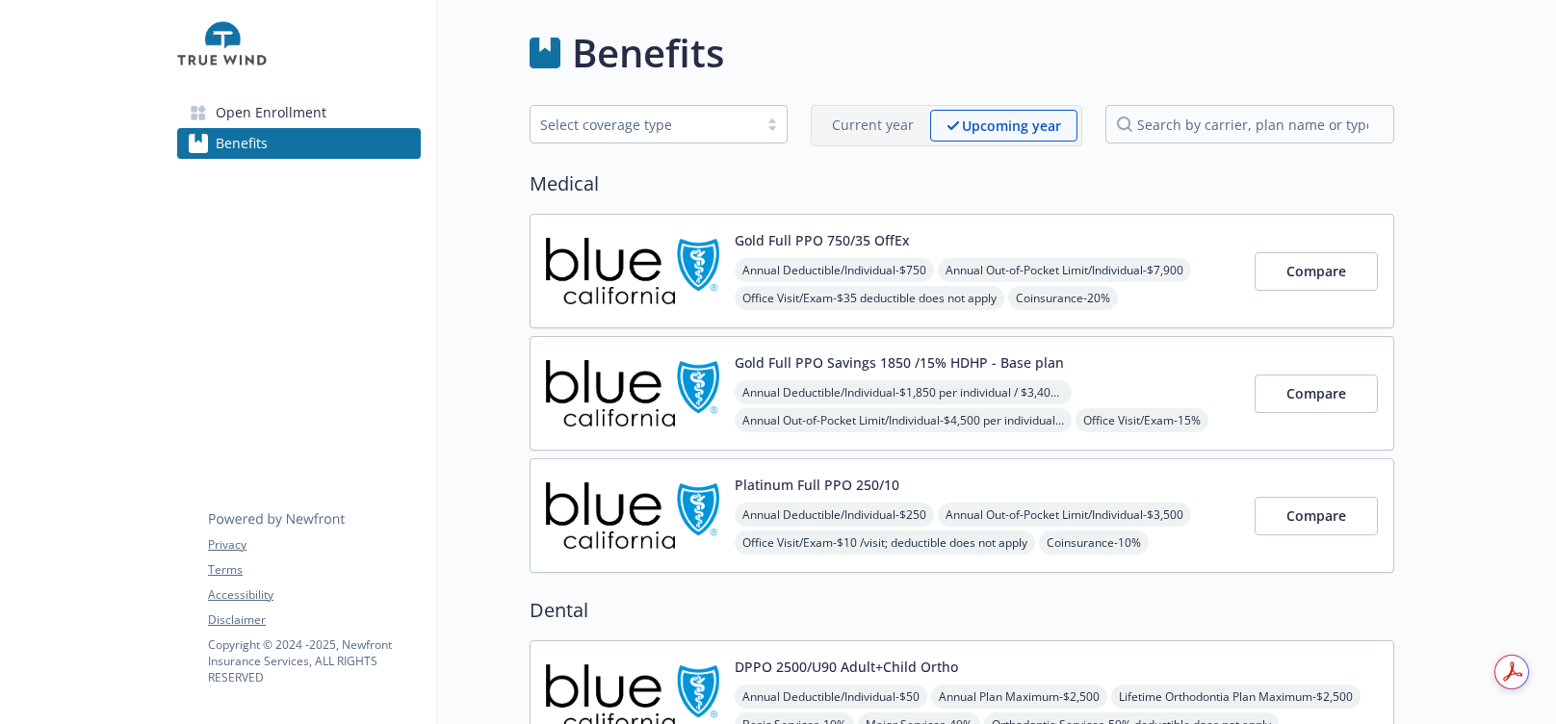
click at [895, 480] on button "Platinum Full PPO 250/10" at bounding box center [817, 485] width 165 height 20
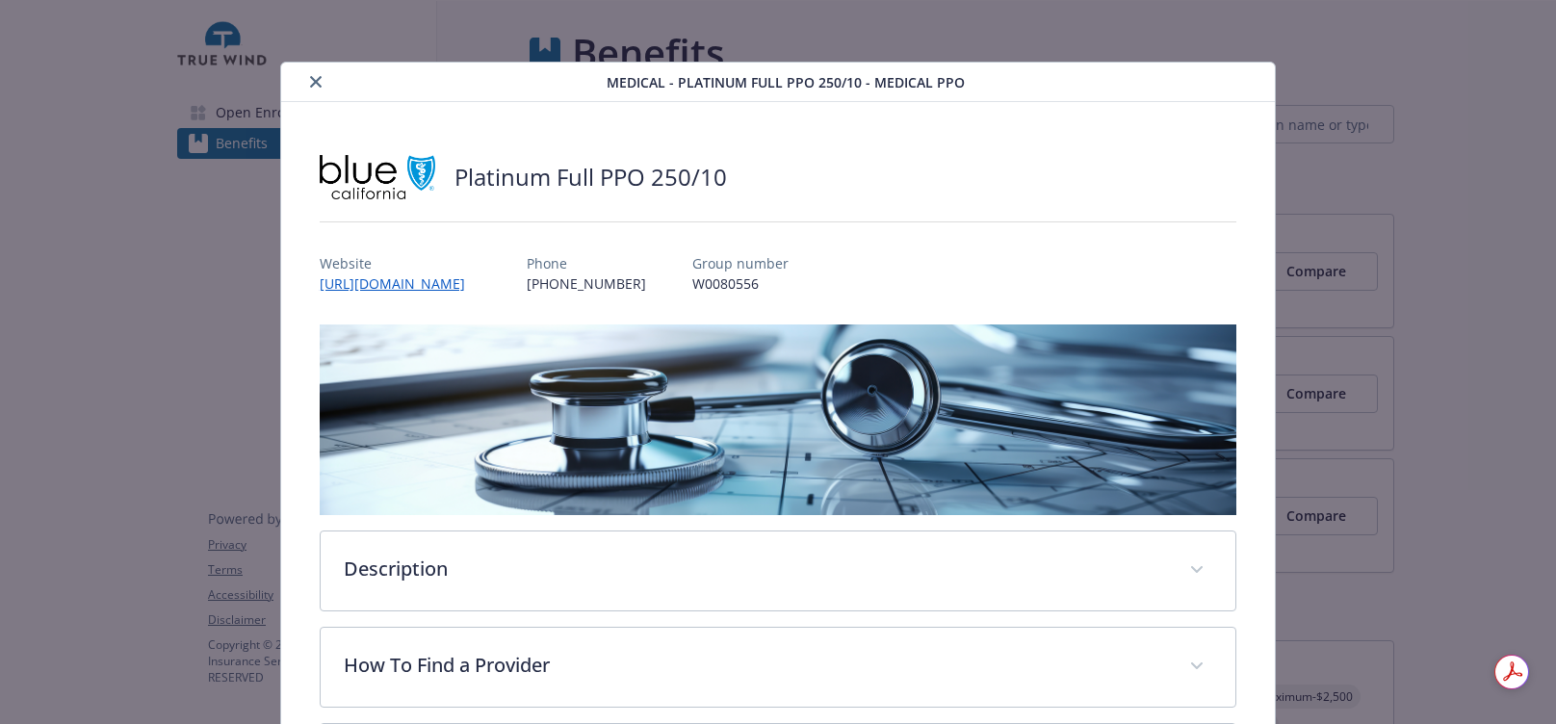
scroll to position [58, 0]
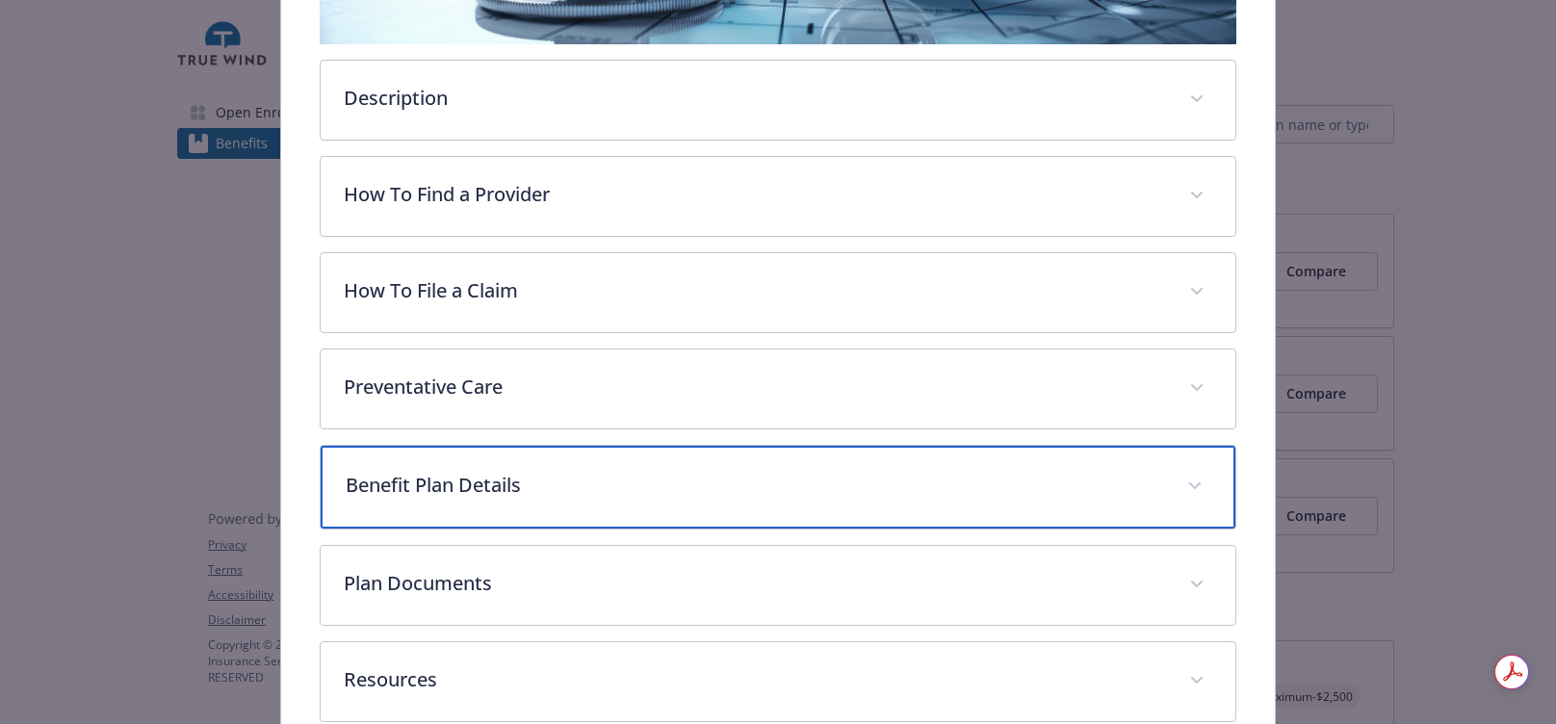
click at [560, 479] on p "Benefit Plan Details" at bounding box center [755, 485] width 819 height 29
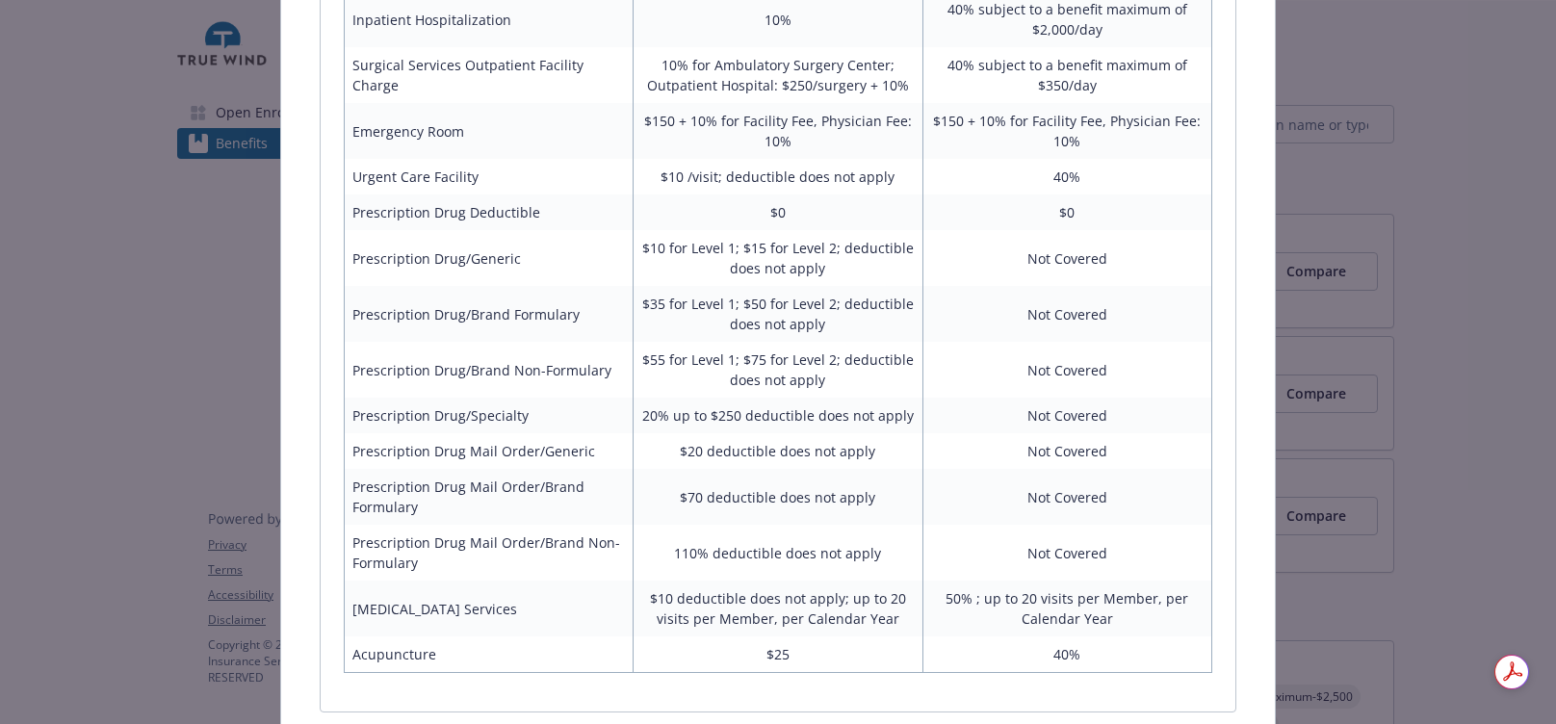
scroll to position [1406, 0]
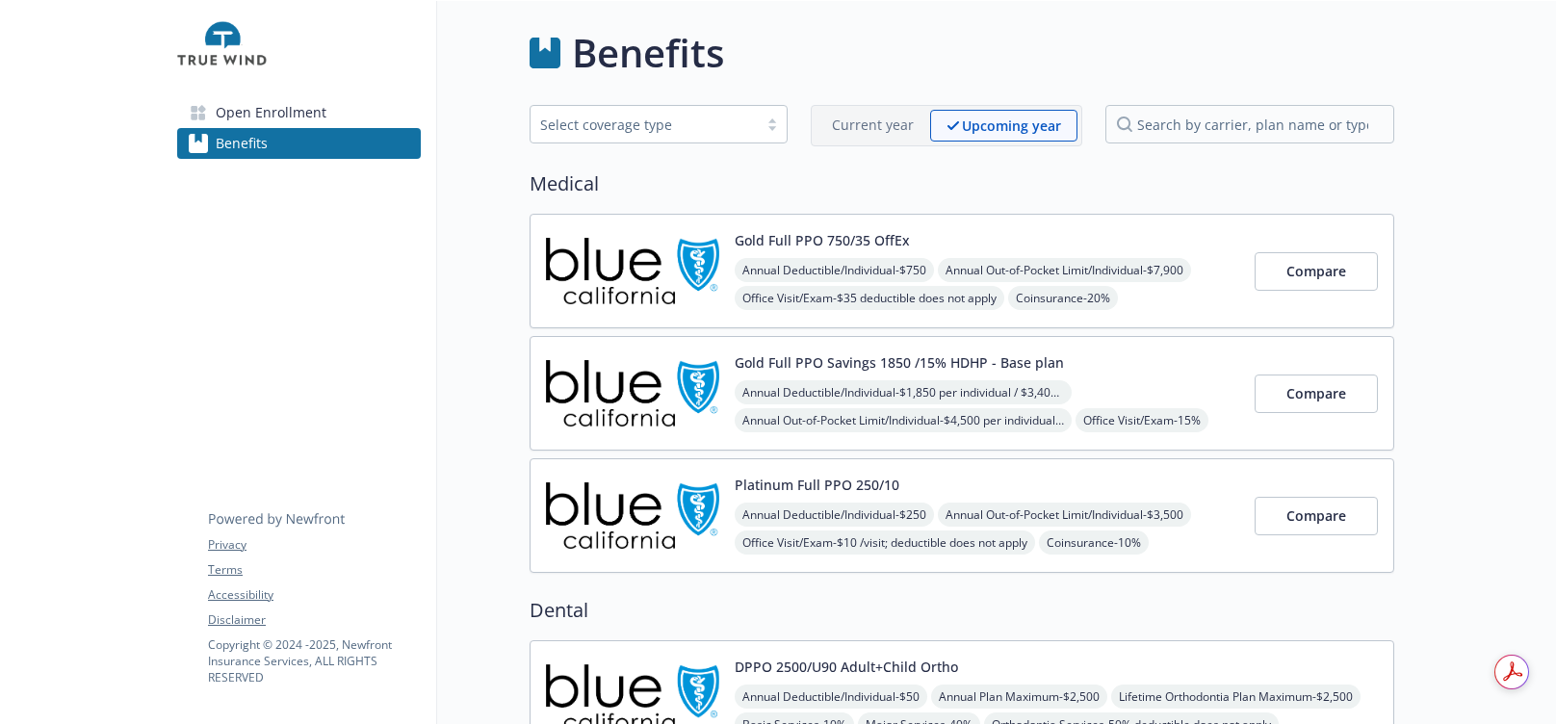
click at [1036, 475] on div "Platinum Full PPO 250/10 Annual Deductible/Individual - $250 Annual Out-of-Pock…" at bounding box center [987, 516] width 505 height 82
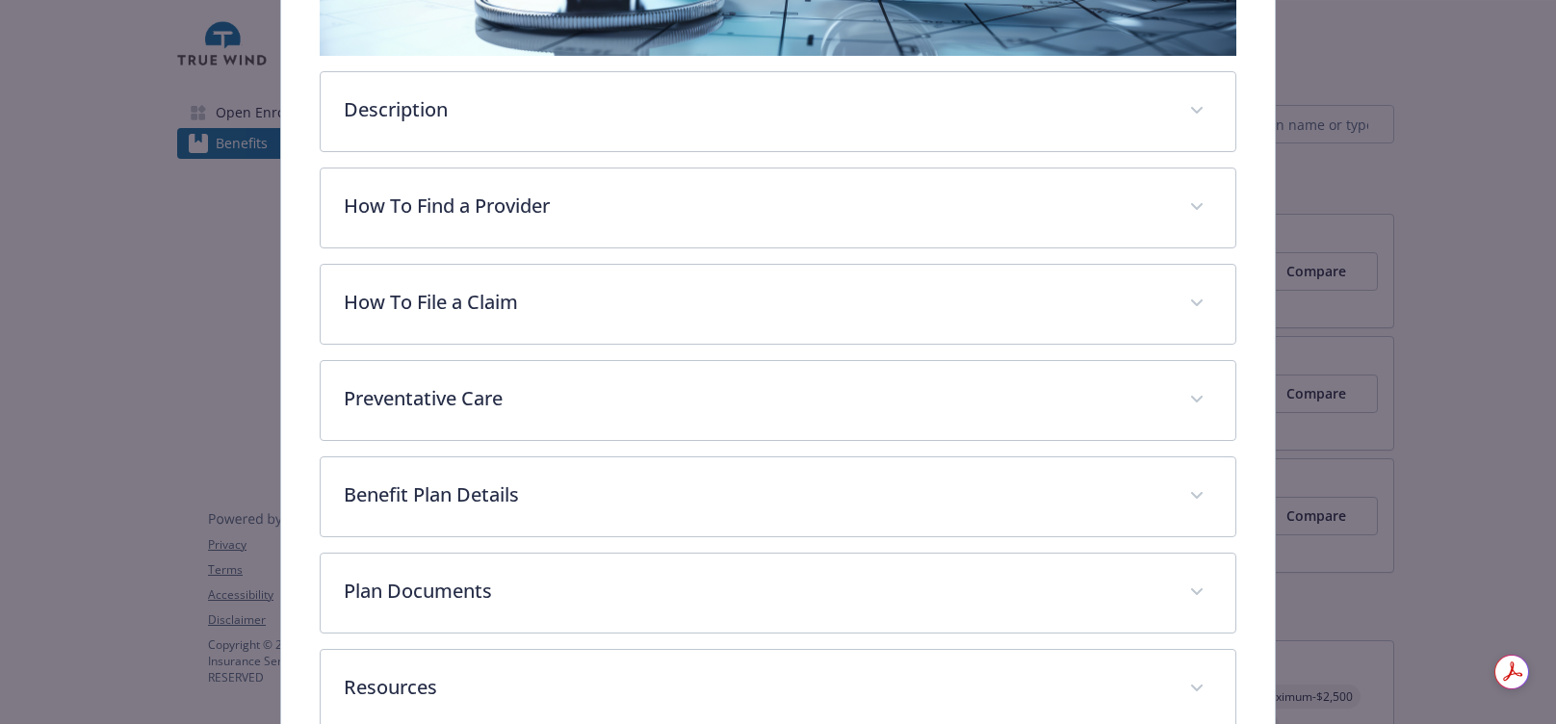
scroll to position [572, 0]
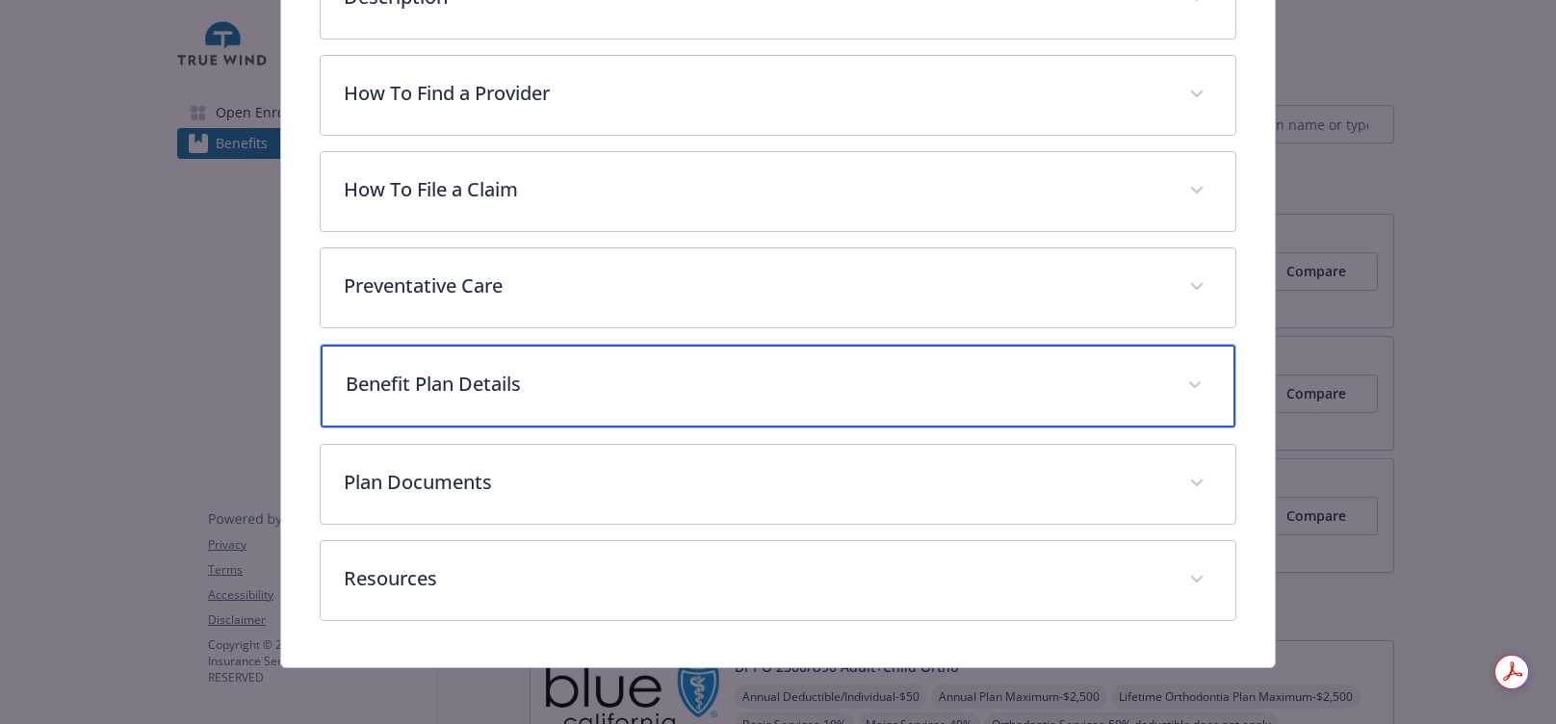
click at [628, 372] on p "Benefit Plan Details" at bounding box center [755, 384] width 819 height 29
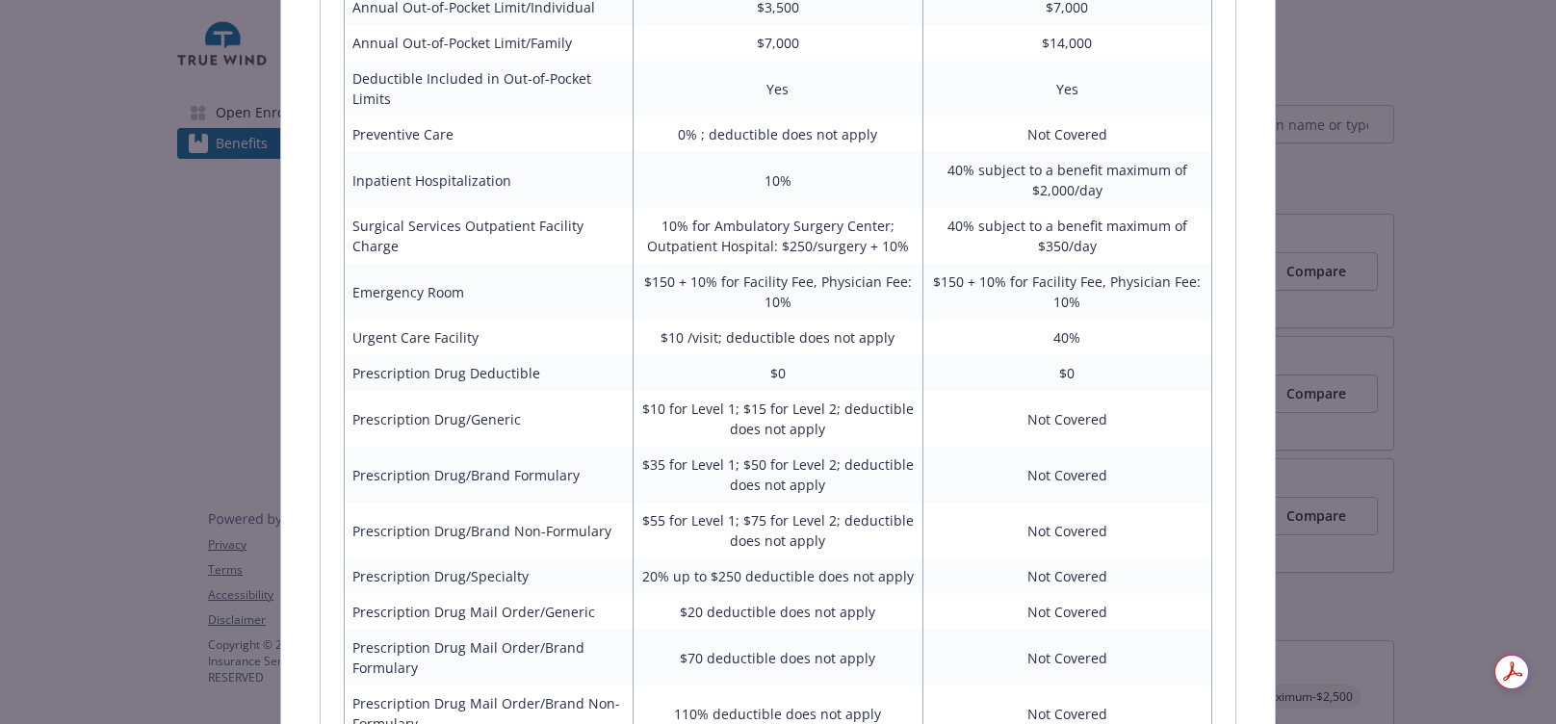
scroll to position [1072, 0]
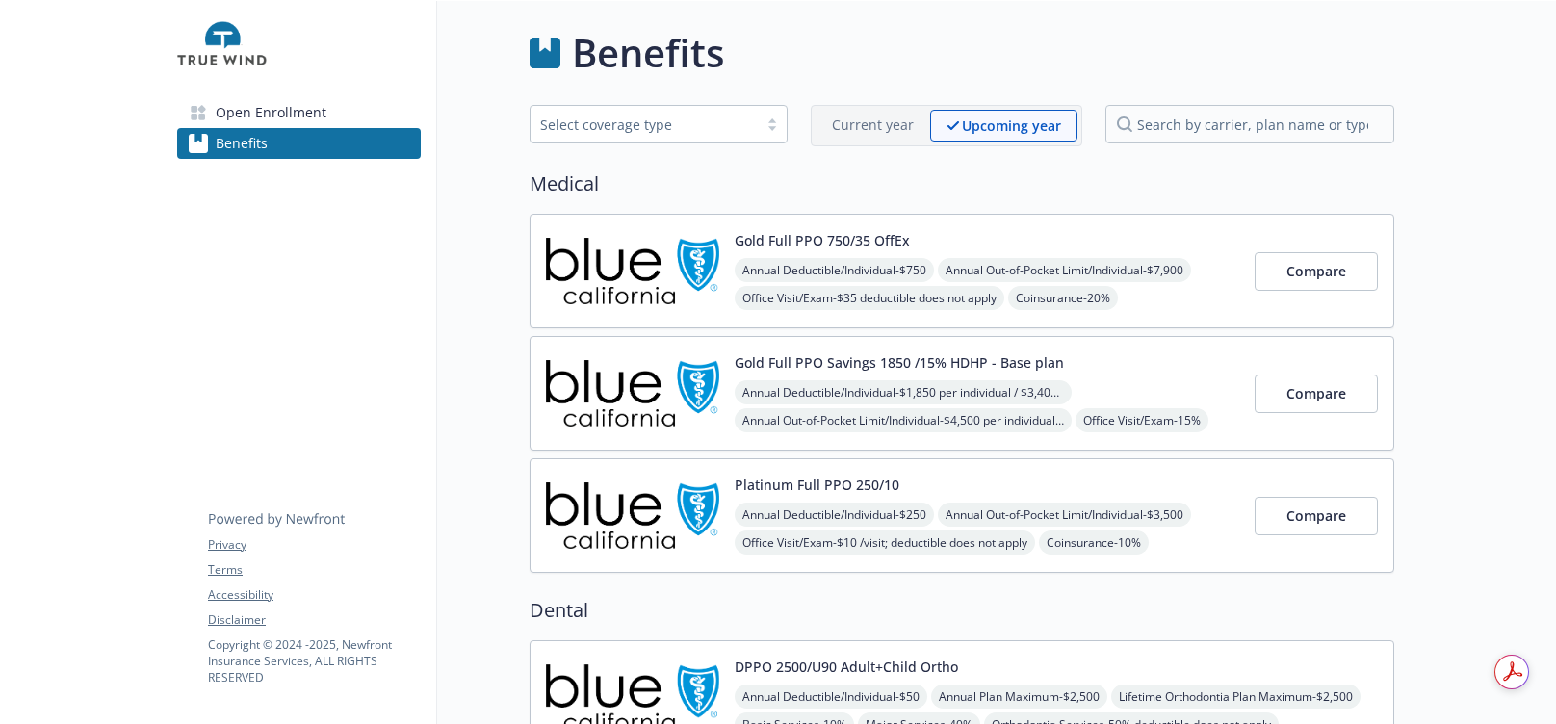
click at [1016, 482] on div "Platinum Full PPO 250/10 Annual Deductible/Individual - $250 Annual Out-of-Pock…" at bounding box center [987, 516] width 505 height 82
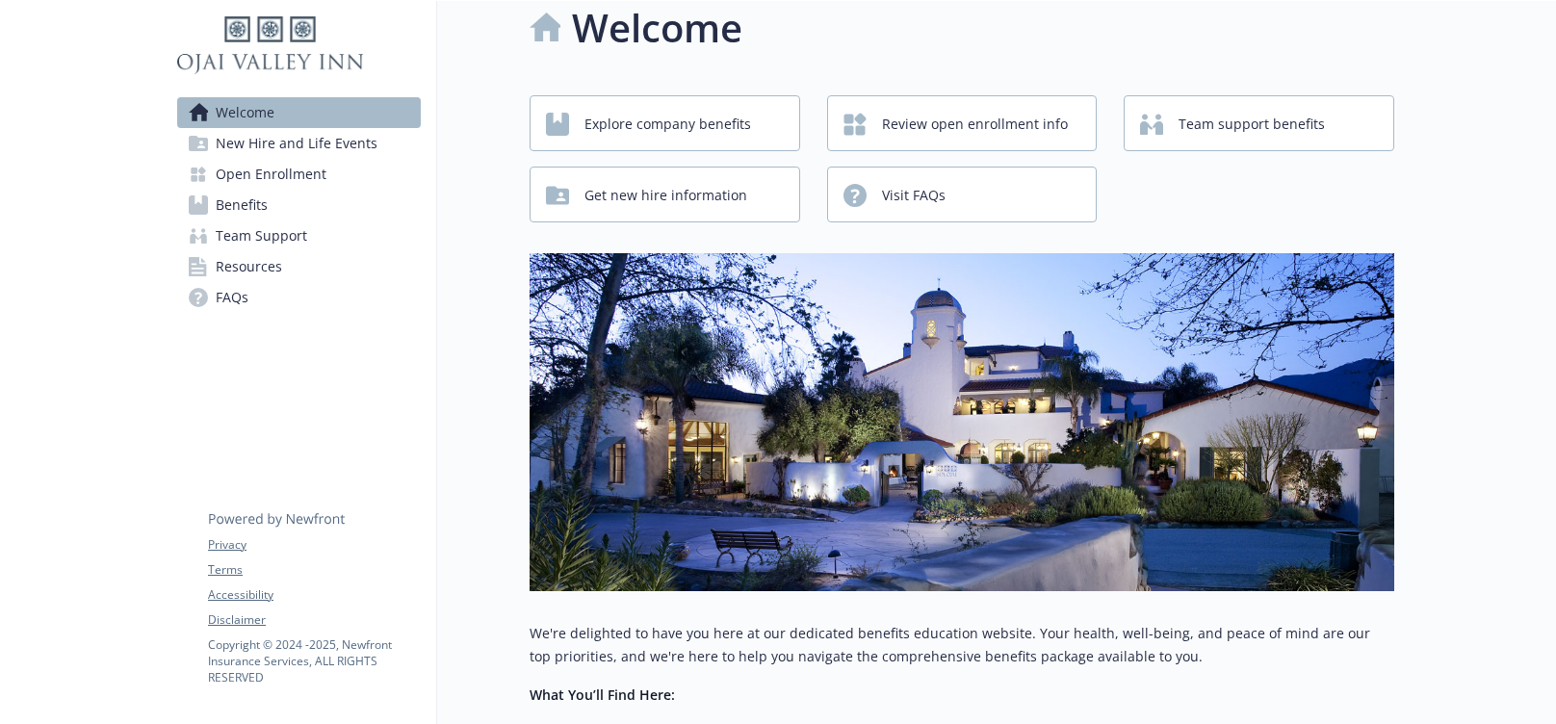
click at [304, 213] on link "Benefits" at bounding box center [299, 205] width 244 height 31
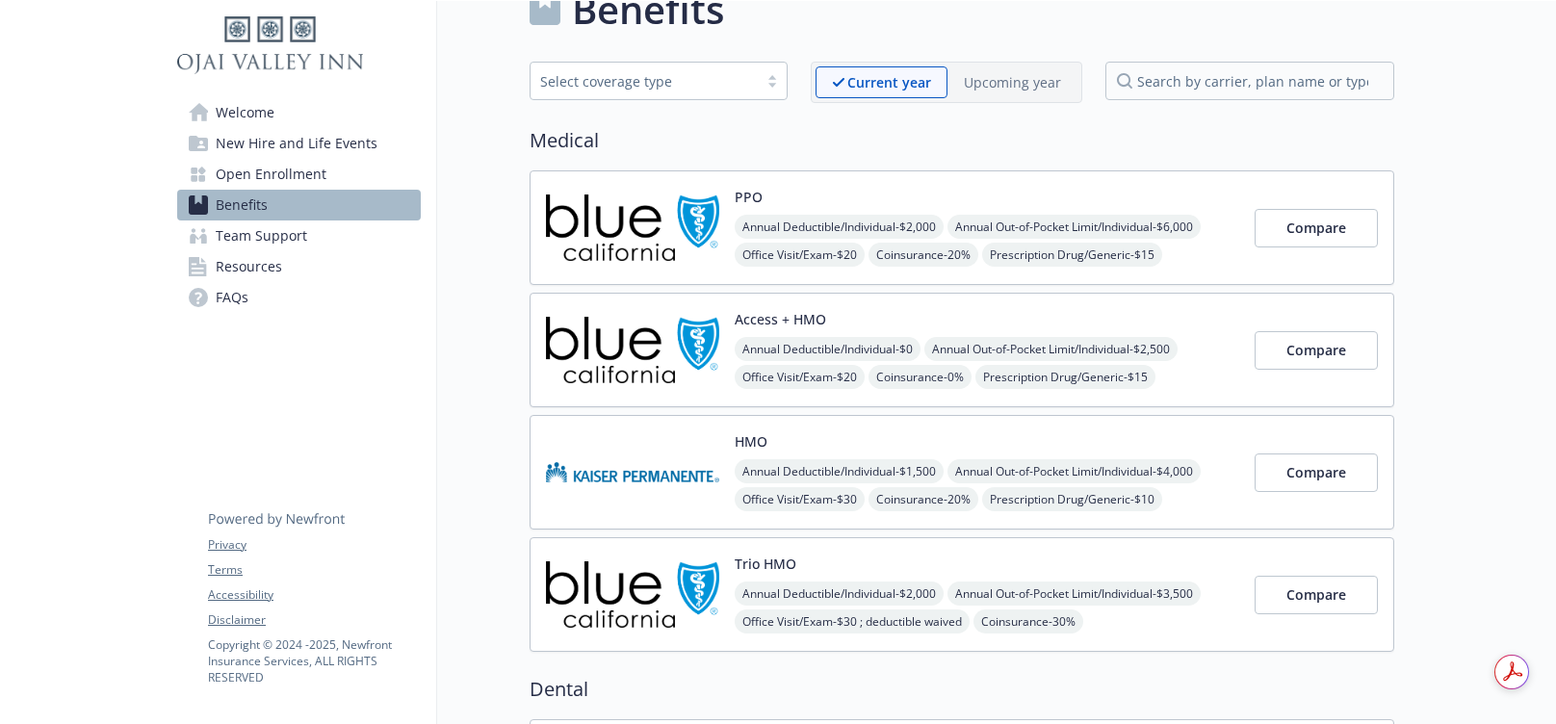
scroll to position [59, 0]
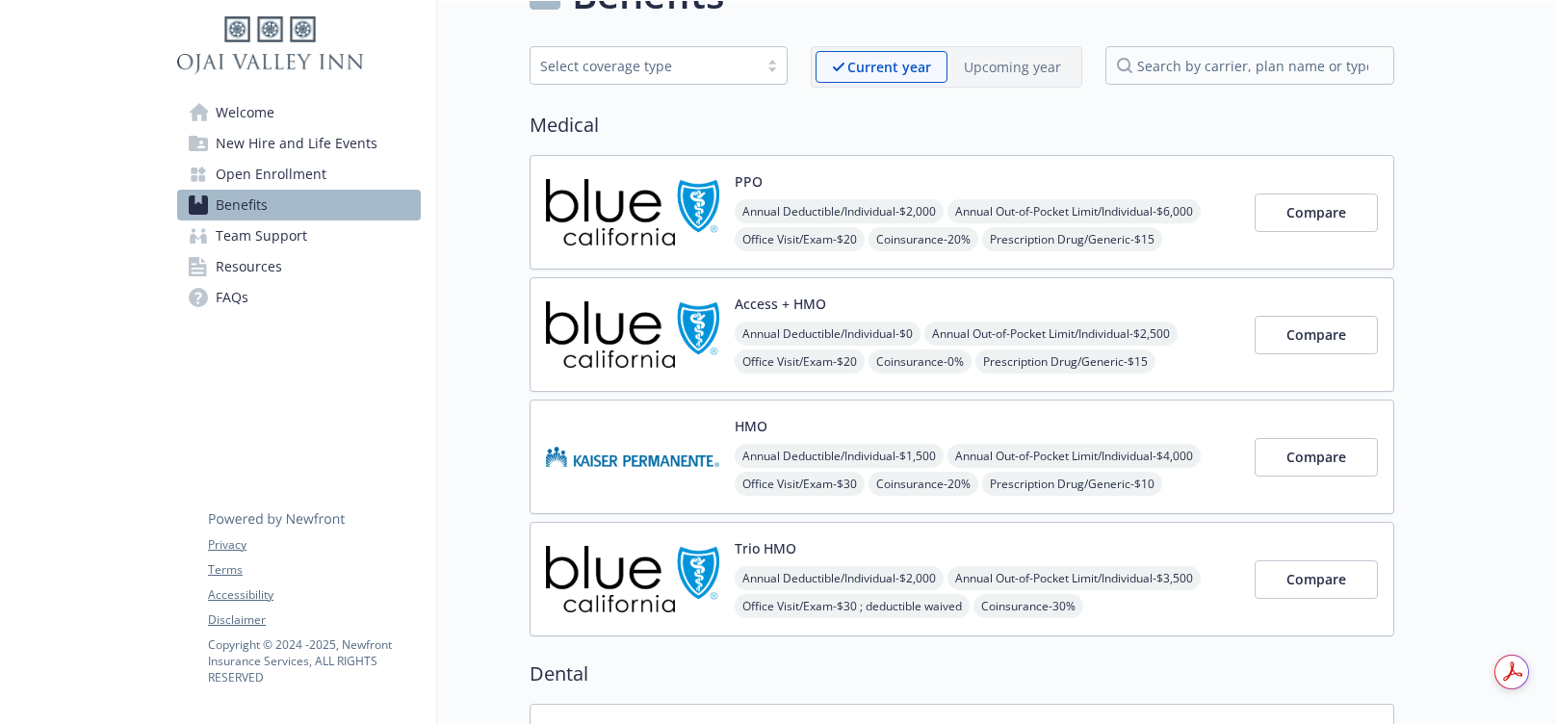
click at [780, 533] on div "Trio HMO Annual Deductible/Individual - $2,000 Annual Out-of-Pocket Limit/Indiv…" at bounding box center [962, 579] width 865 height 115
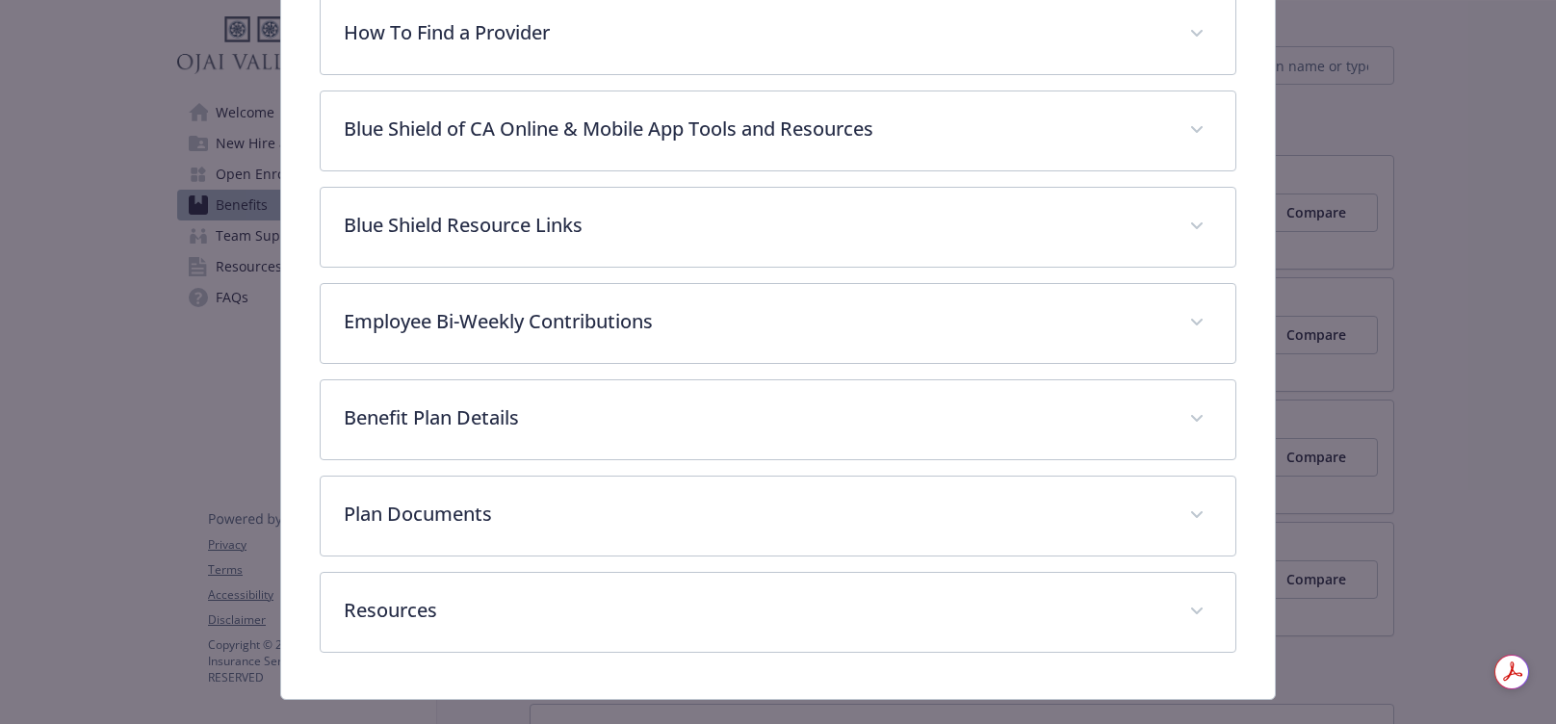
scroll to position [764, 0]
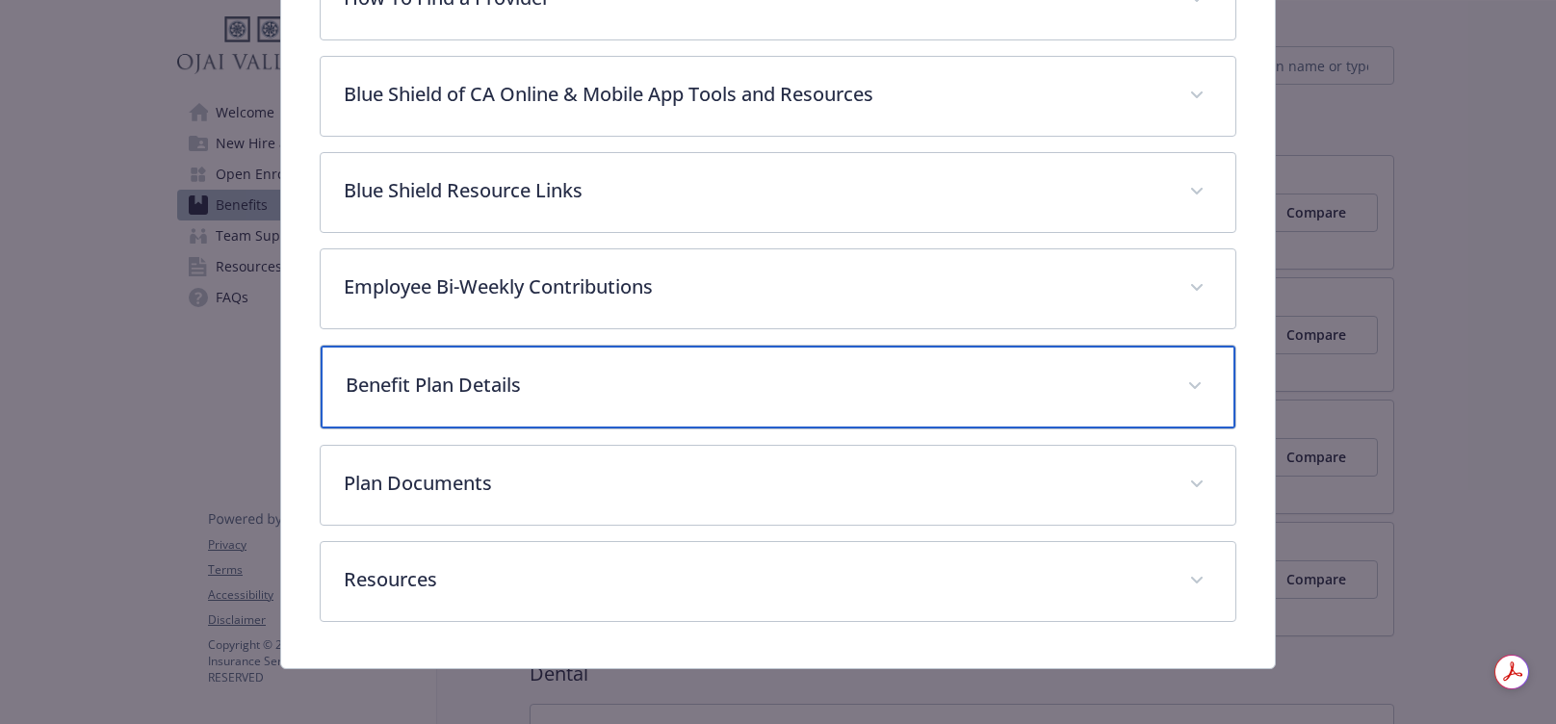
click at [798, 403] on div "Benefit Plan Details" at bounding box center [778, 387] width 915 height 83
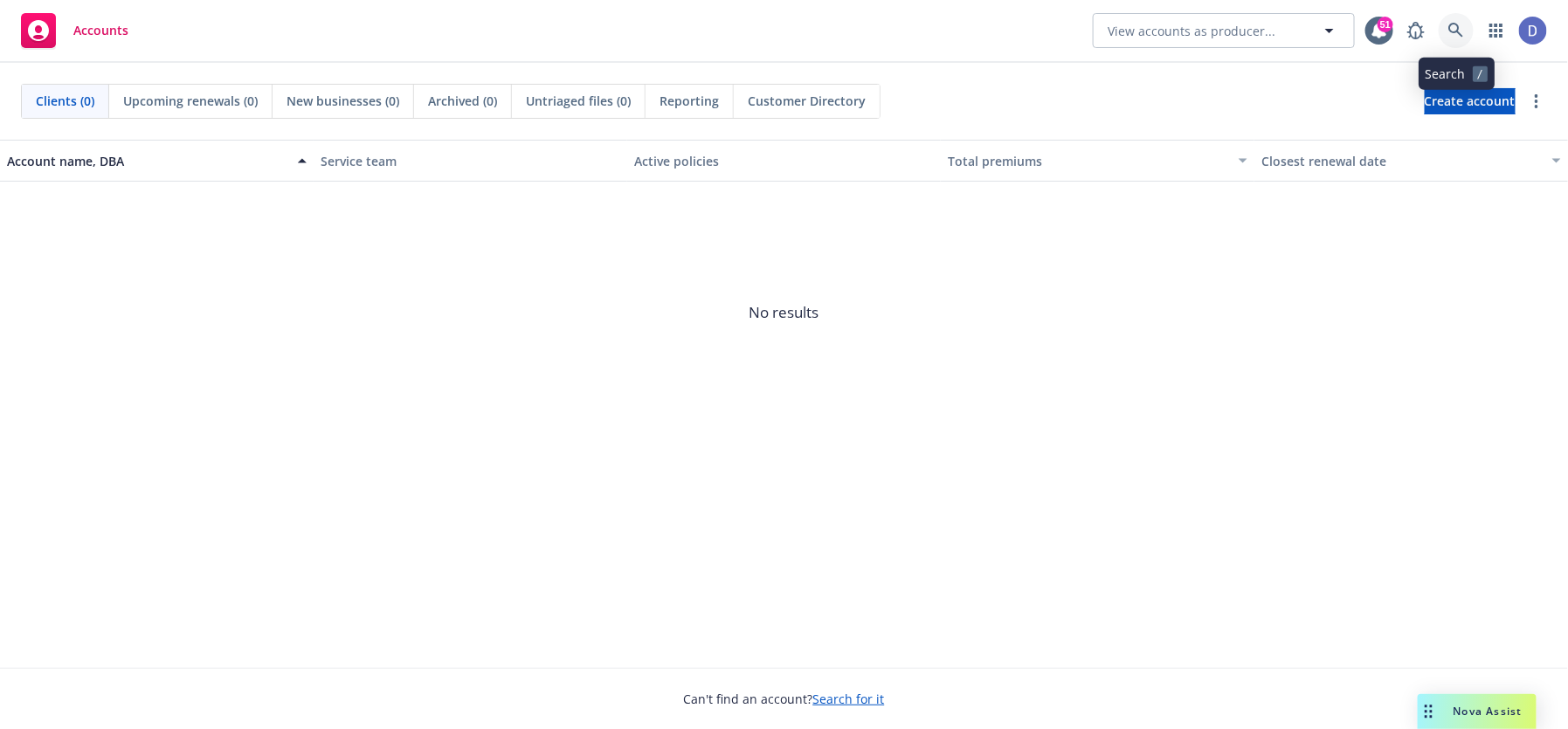
click at [1456, 30] on icon at bounding box center [1456, 30] width 15 height 15
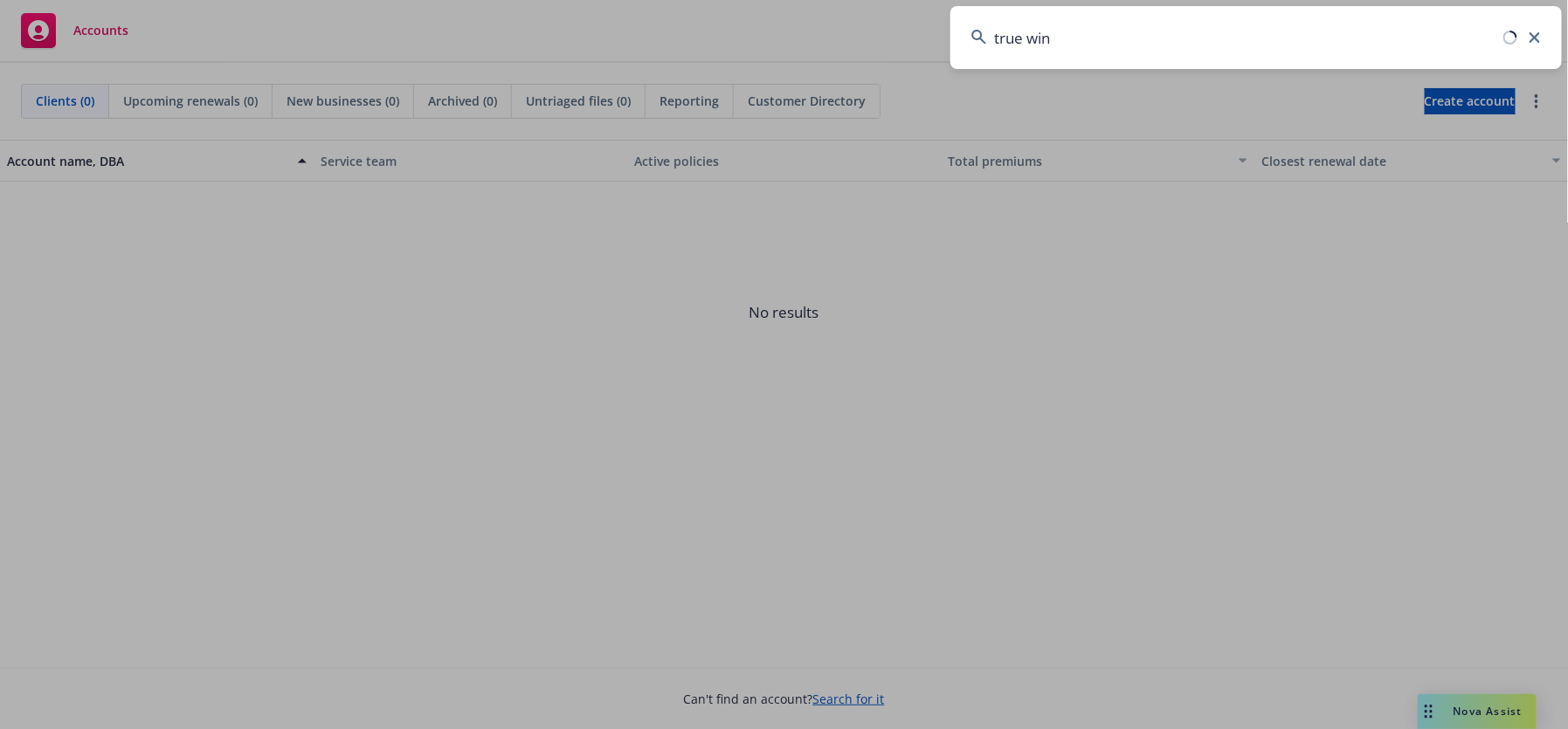
type input "true wind"
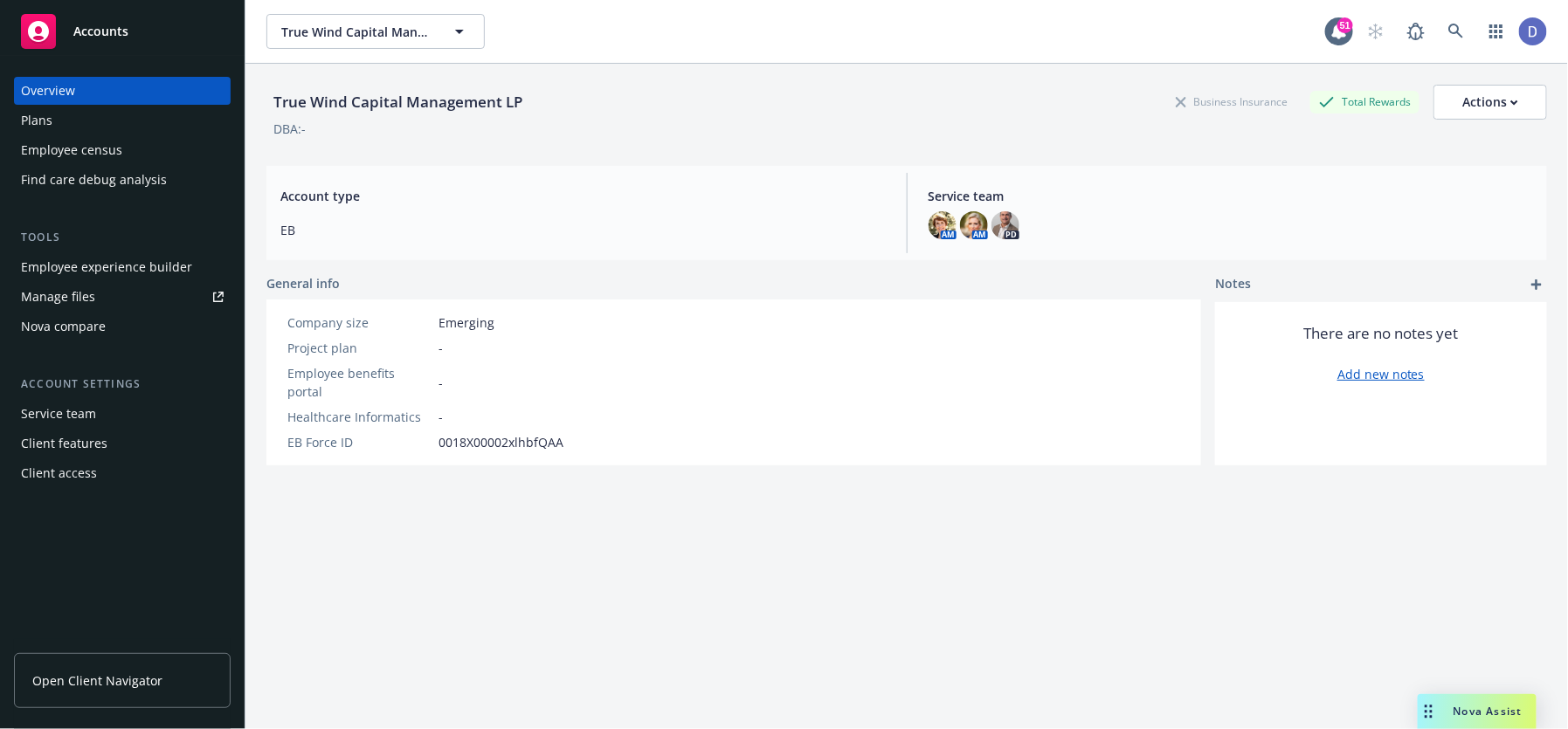
click at [105, 131] on div "Plans" at bounding box center [122, 120] width 202 height 28
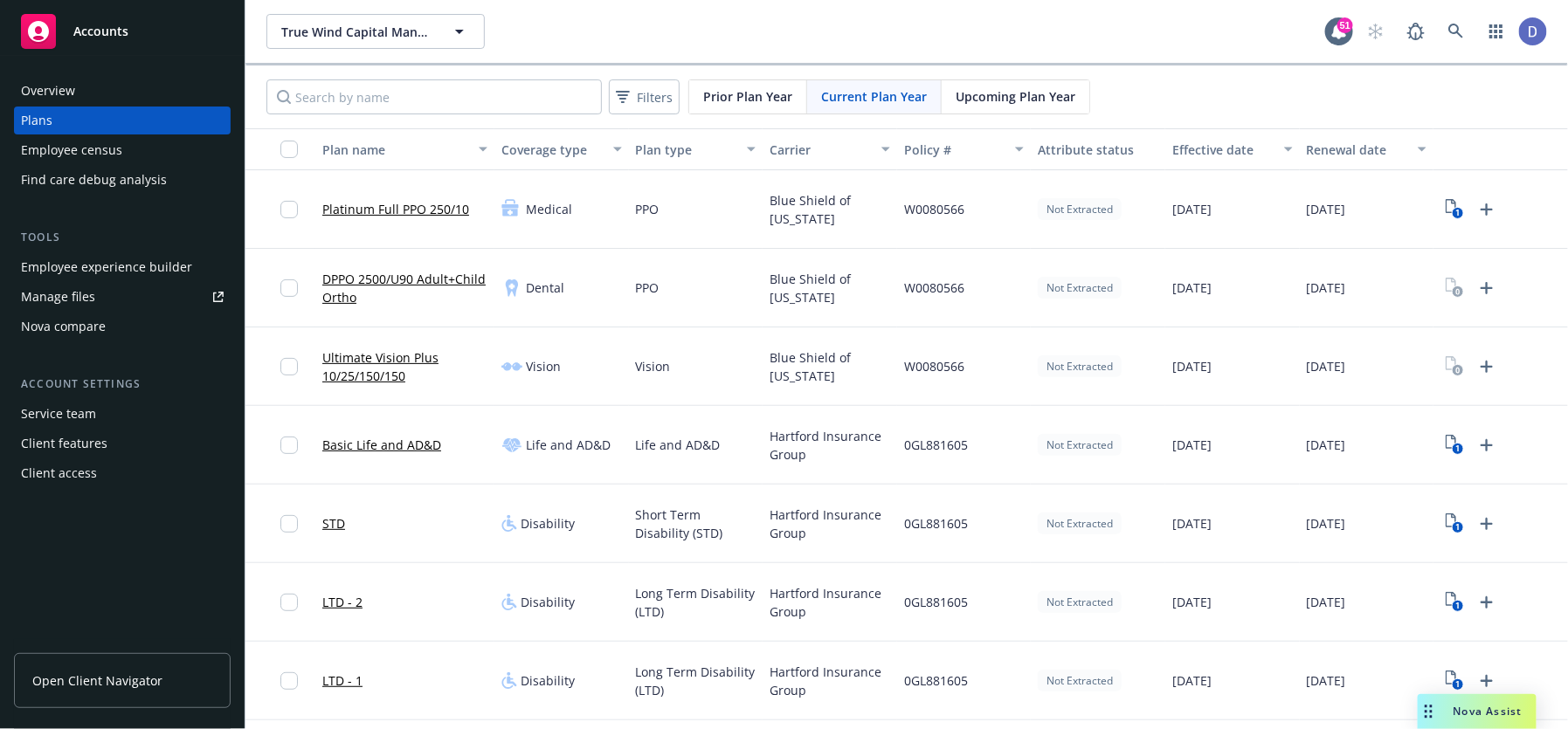
click at [978, 90] on span "Upcoming Plan Year" at bounding box center [1016, 96] width 120 height 18
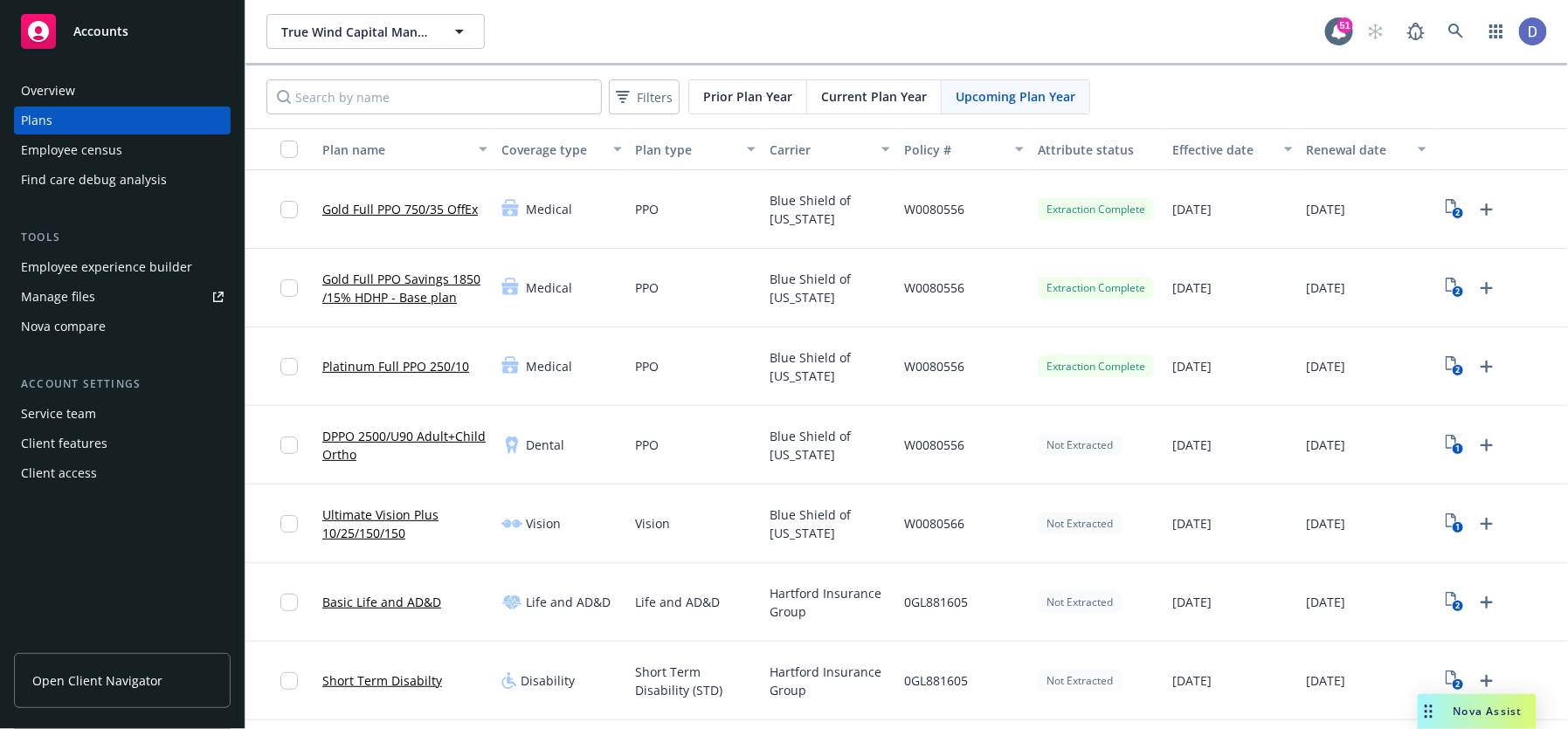
click at [404, 364] on link "Platinum Full PPO 250/10" at bounding box center [395, 366] width 147 height 18
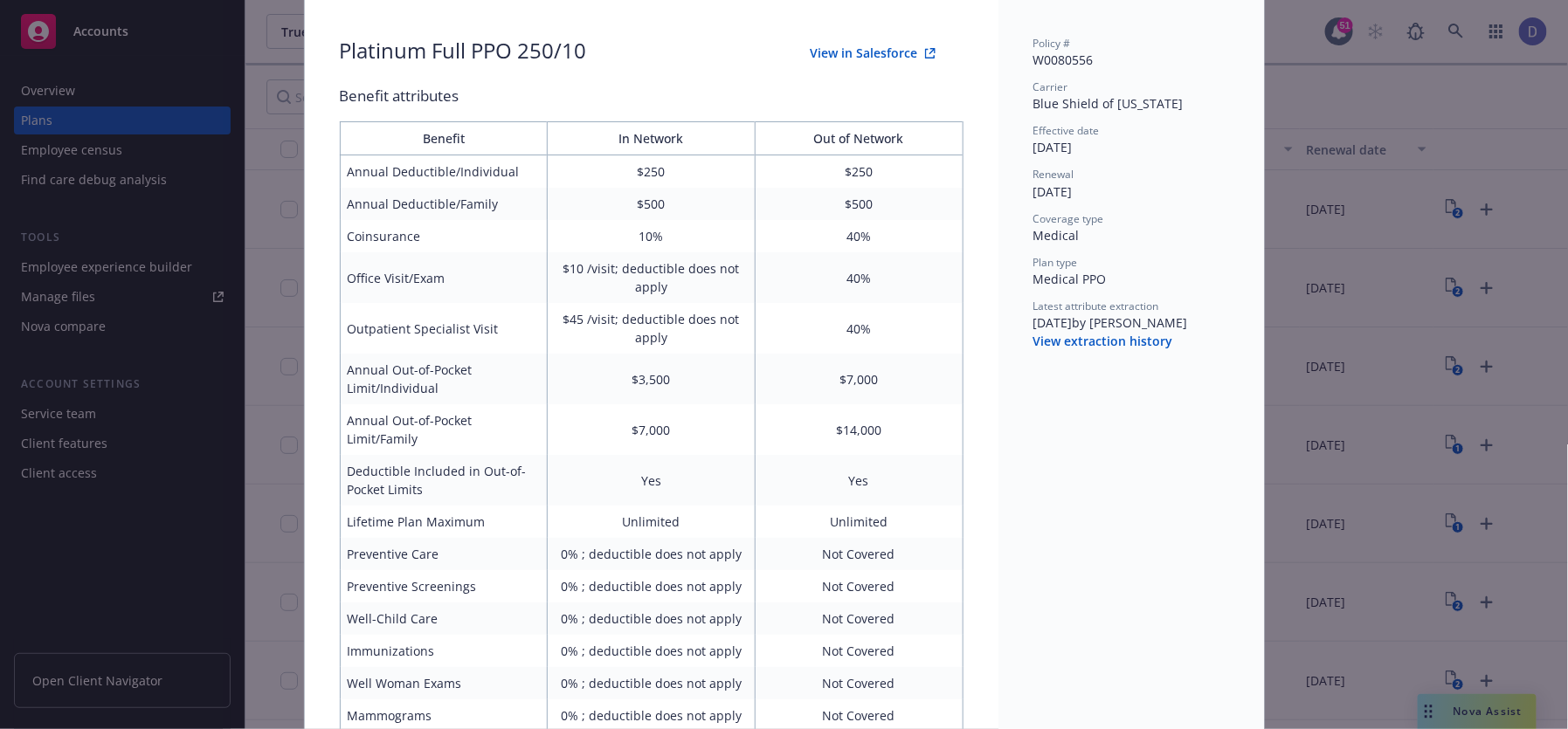
scroll to position [180, 0]
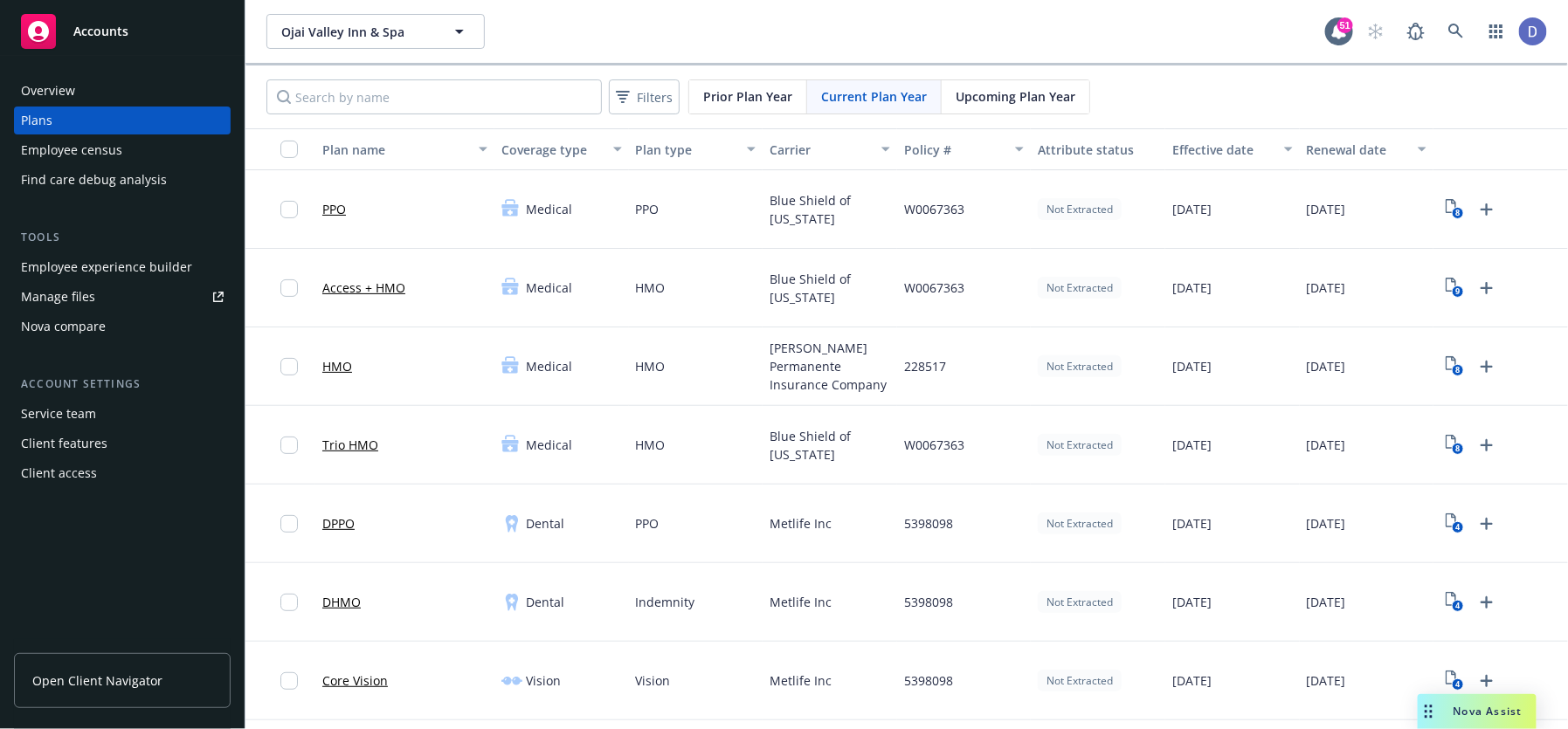
click at [1039, 85] on div "Upcoming Plan Year" at bounding box center [1015, 97] width 148 height 34
click at [369, 440] on link "Trio HMO" at bounding box center [350, 445] width 56 height 18
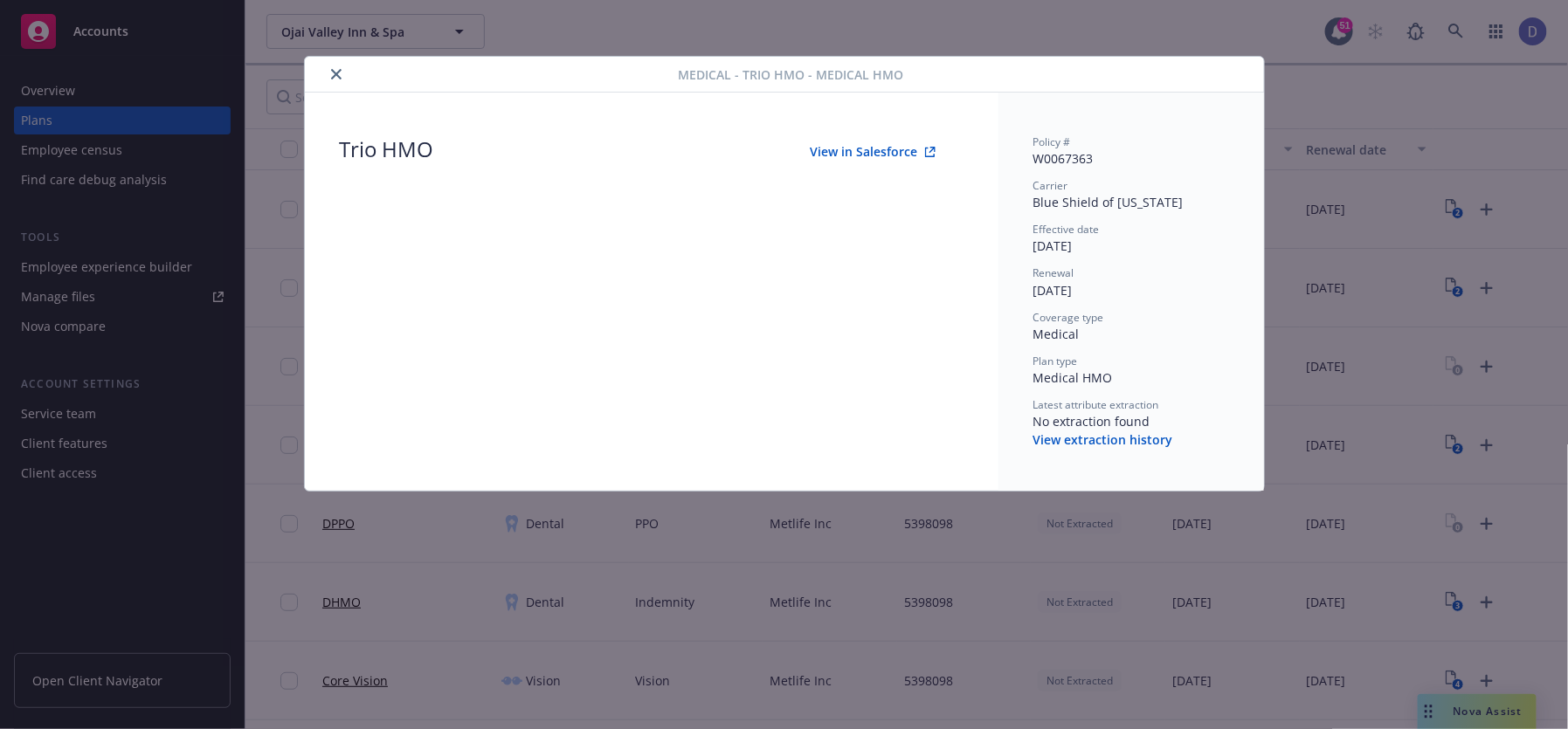
click at [334, 71] on icon "close" at bounding box center [336, 74] width 11 height 11
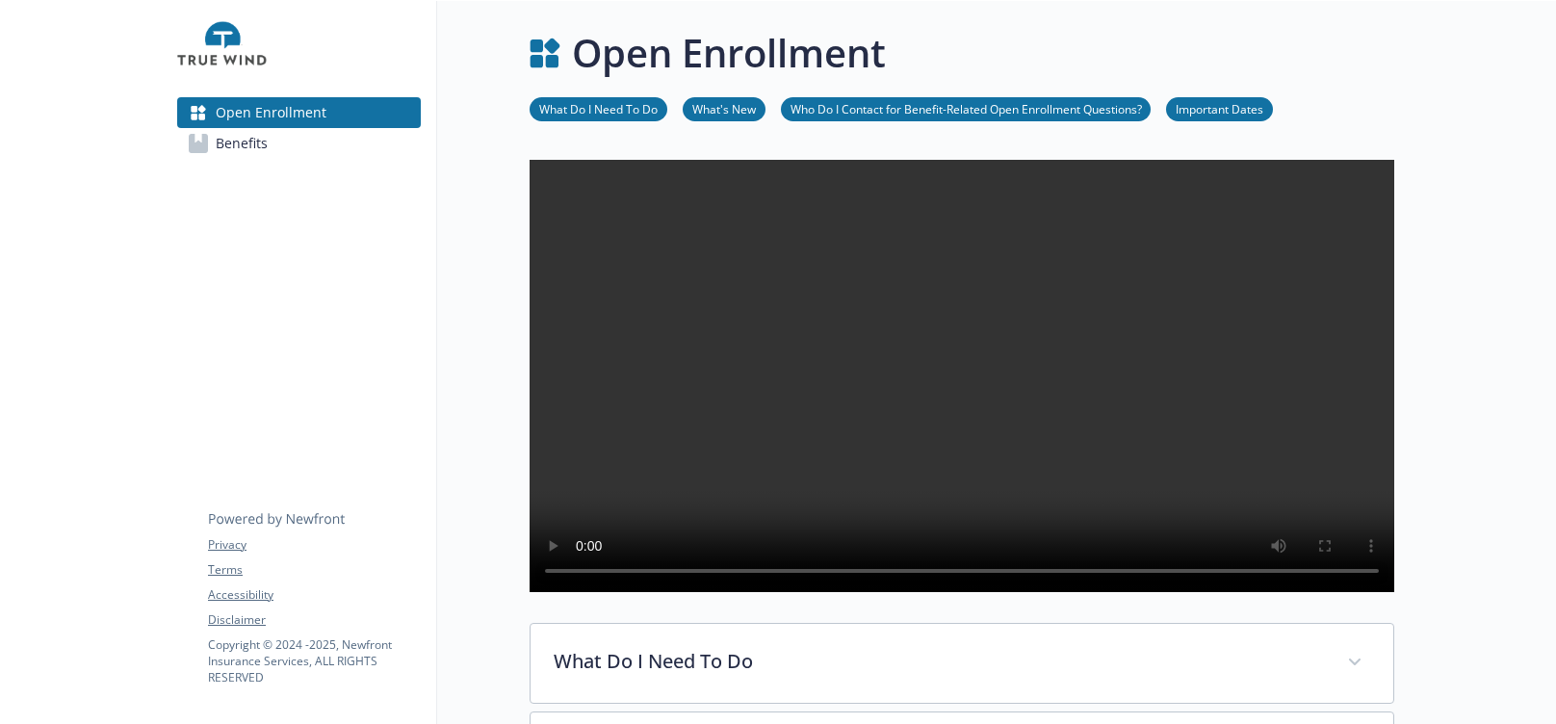
click at [289, 142] on link "Benefits" at bounding box center [299, 143] width 244 height 31
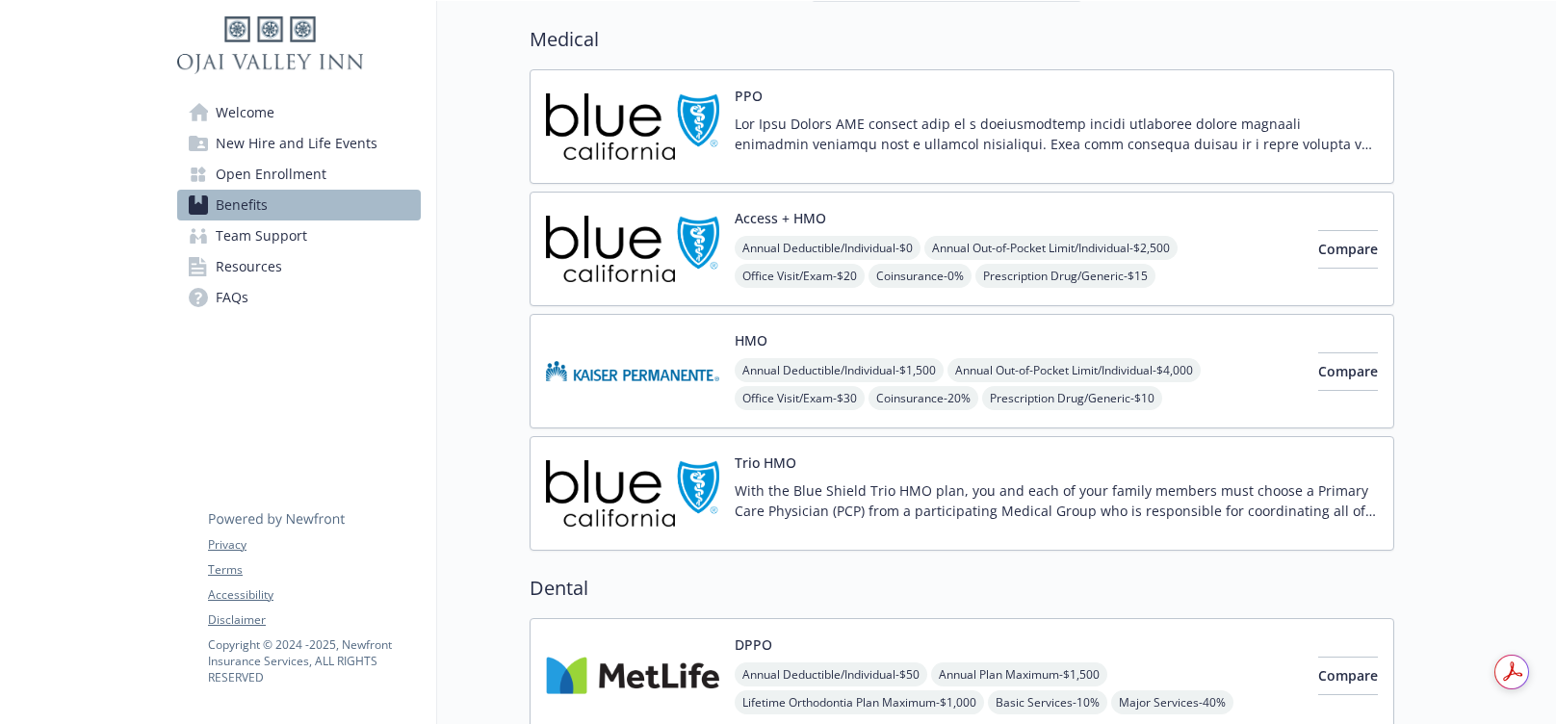
click at [655, 463] on img at bounding box center [632, 494] width 173 height 82
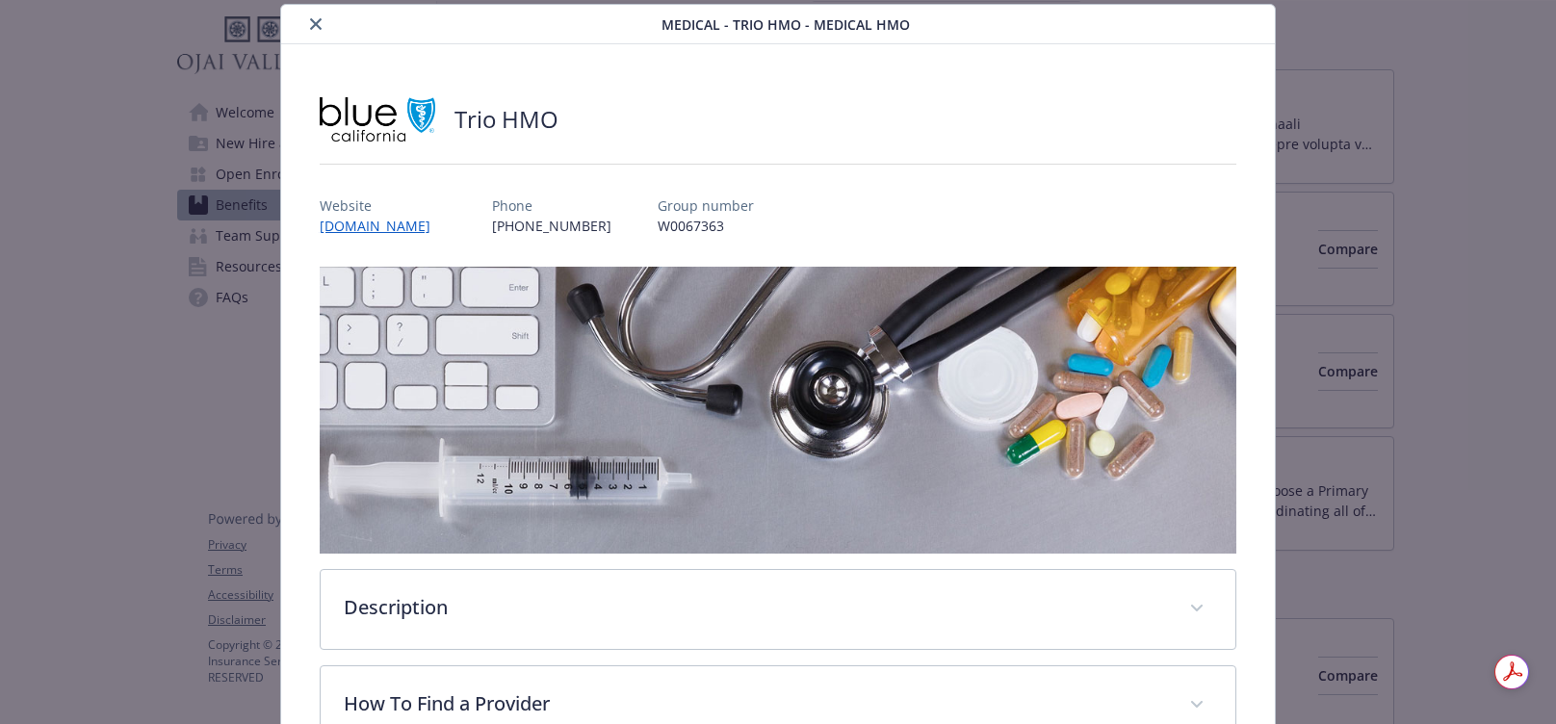
scroll to position [456, 0]
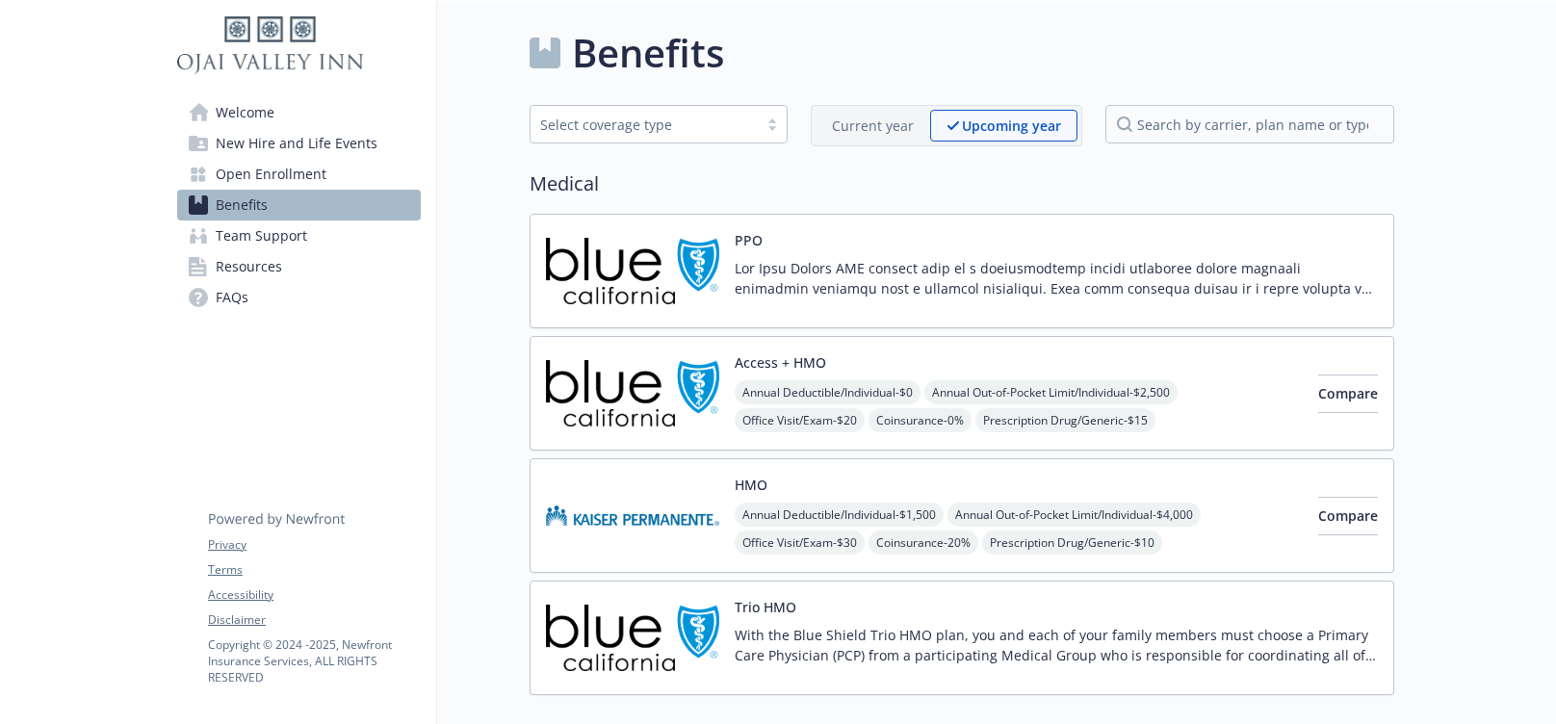
click at [632, 590] on div "Trio HMO With the Blue Shield Trio HMO plan, you and each of your family member…" at bounding box center [962, 638] width 865 height 115
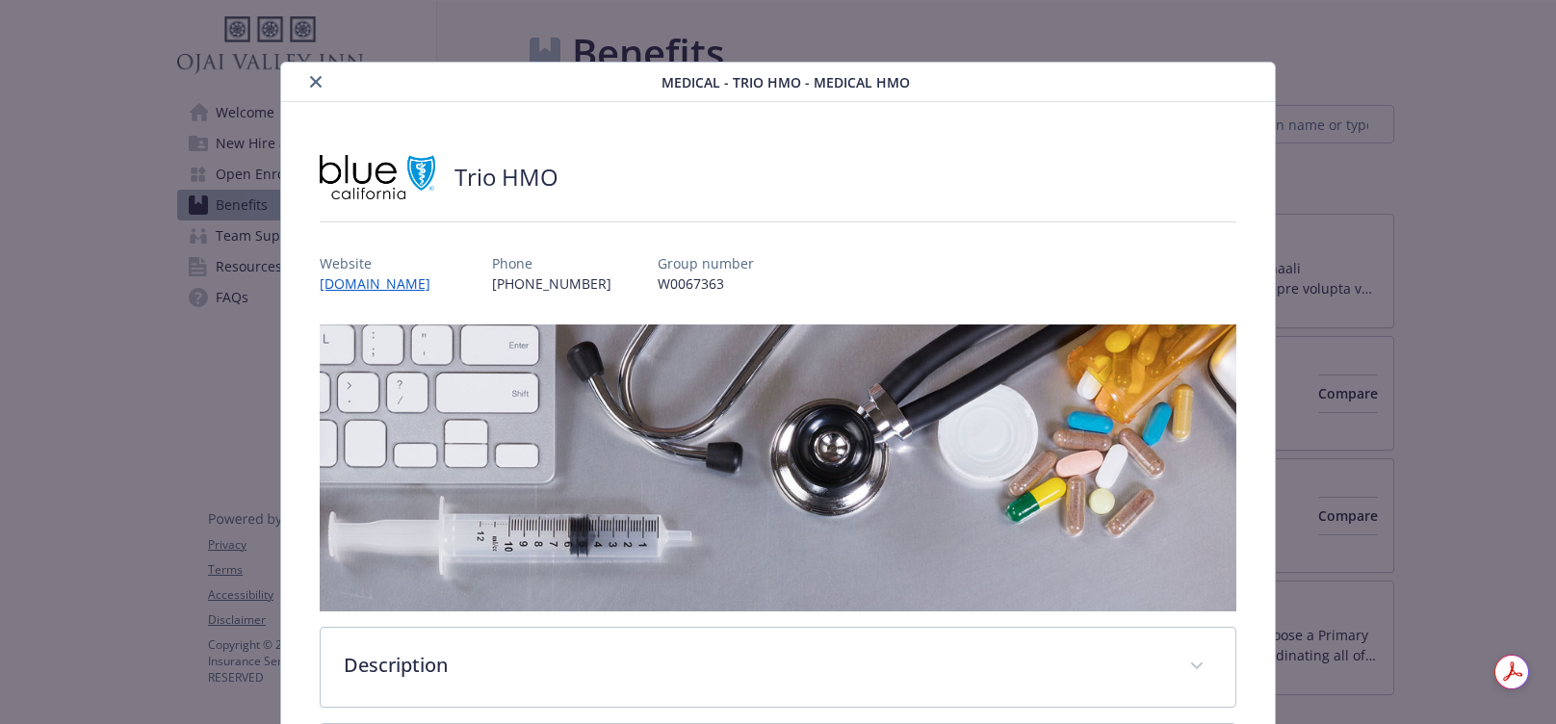
click at [314, 89] on button "close" at bounding box center [315, 81] width 23 height 23
